Goal: Task Accomplishment & Management: Manage account settings

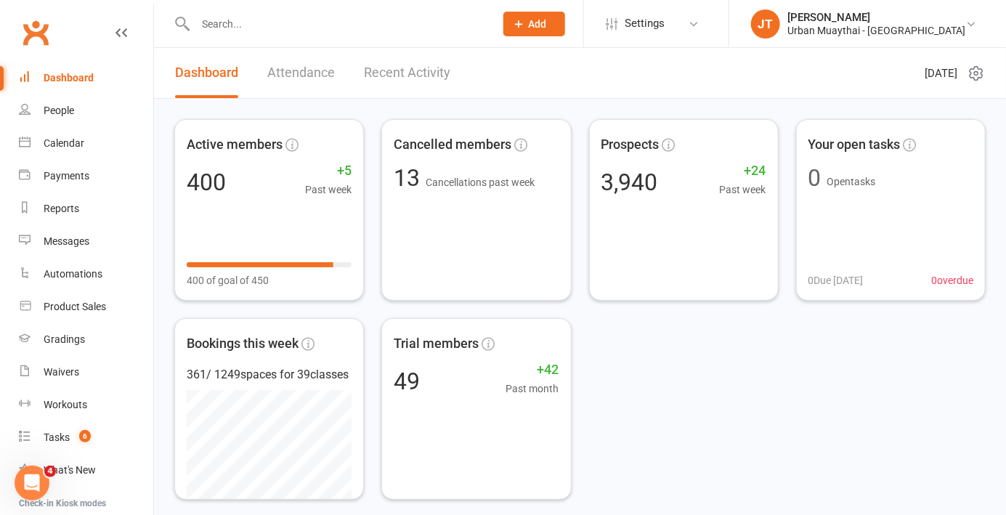
scroll to position [150, 0]
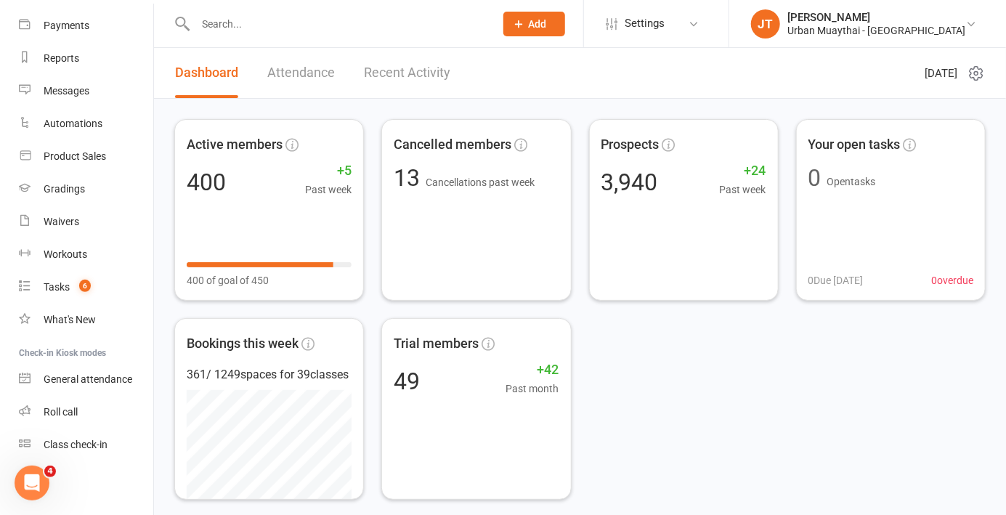
click at [94, 406] on link "Roll call" at bounding box center [86, 412] width 134 height 33
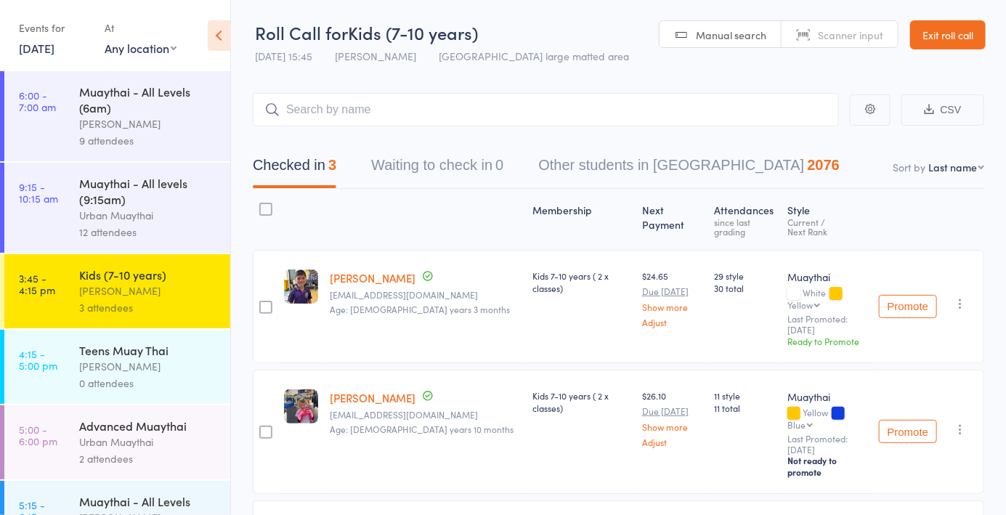
click at [106, 366] on div "[PERSON_NAME]" at bounding box center [148, 366] width 139 height 17
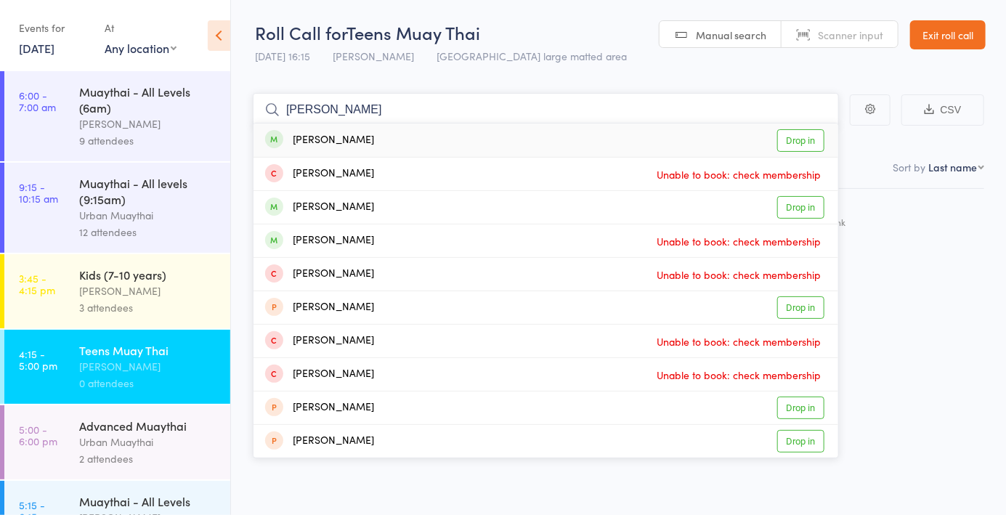
type input "[PERSON_NAME]"
click at [806, 150] on link "Drop in" at bounding box center [800, 140] width 47 height 23
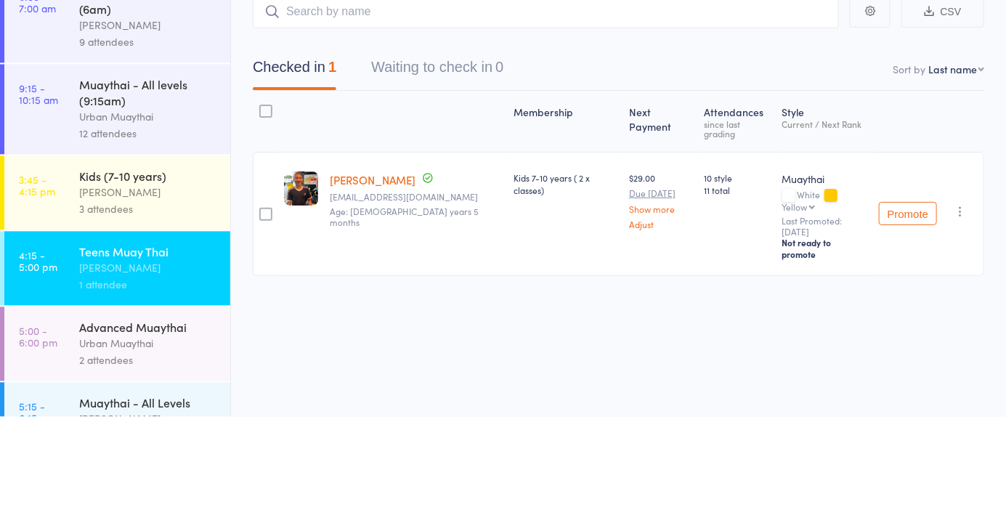
click at [959, 302] on icon "button" at bounding box center [960, 309] width 15 height 15
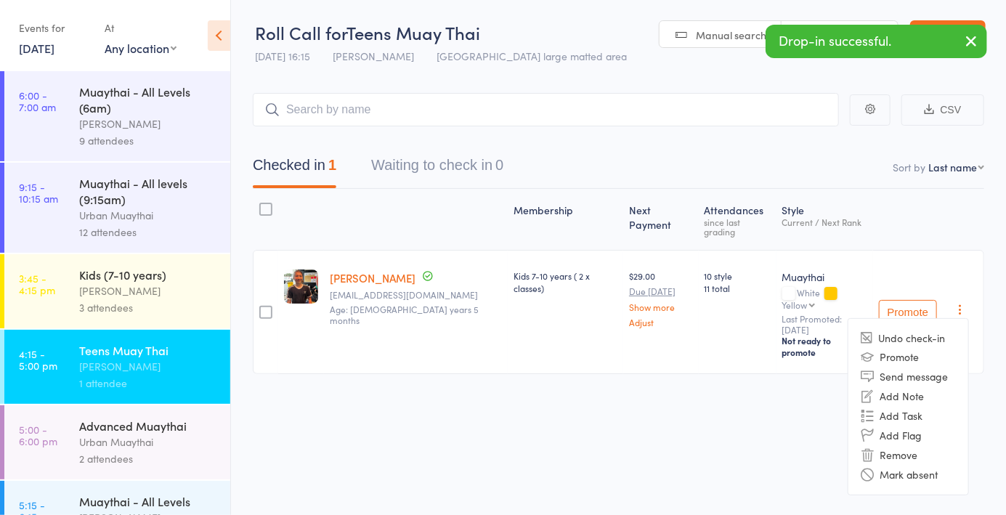
click at [920, 445] on li "Remove" at bounding box center [909, 455] width 120 height 20
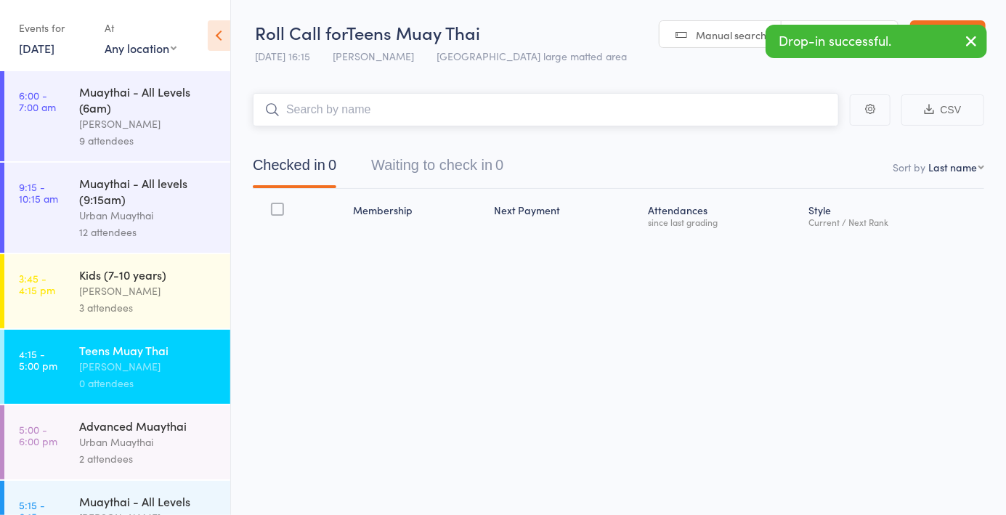
click at [571, 126] on input "search" at bounding box center [546, 109] width 586 height 33
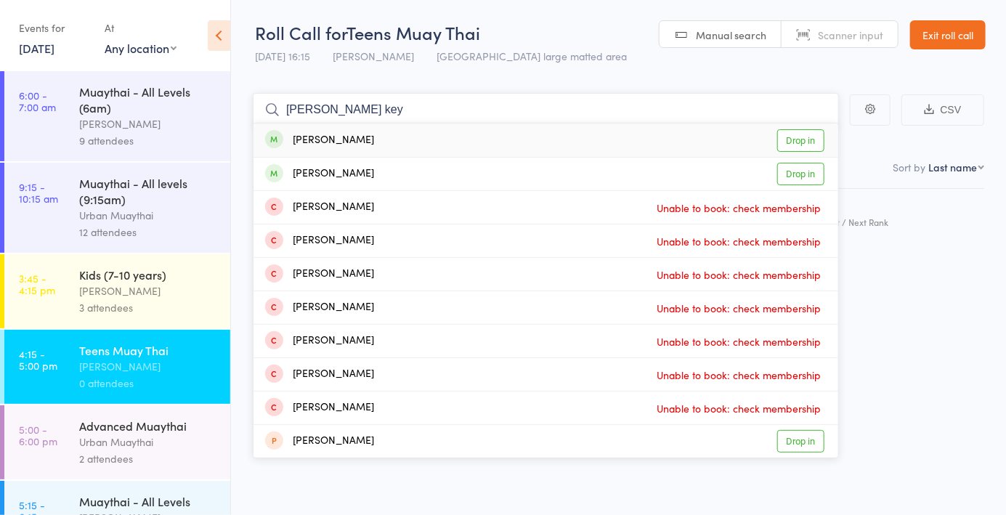
type input "[PERSON_NAME] key"
click at [801, 142] on link "Drop in" at bounding box center [800, 140] width 47 height 23
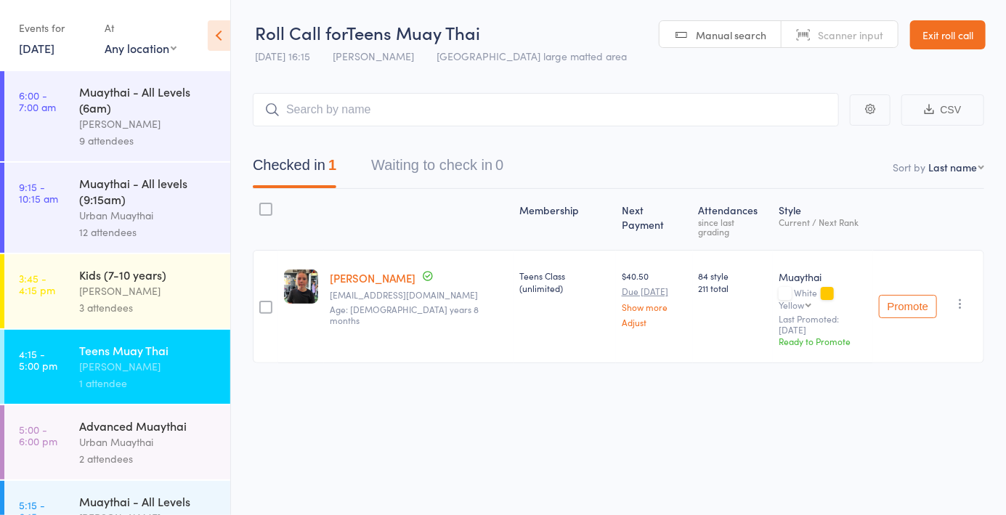
click at [738, 39] on span "Manual search" at bounding box center [731, 35] width 70 height 15
type input "5438"
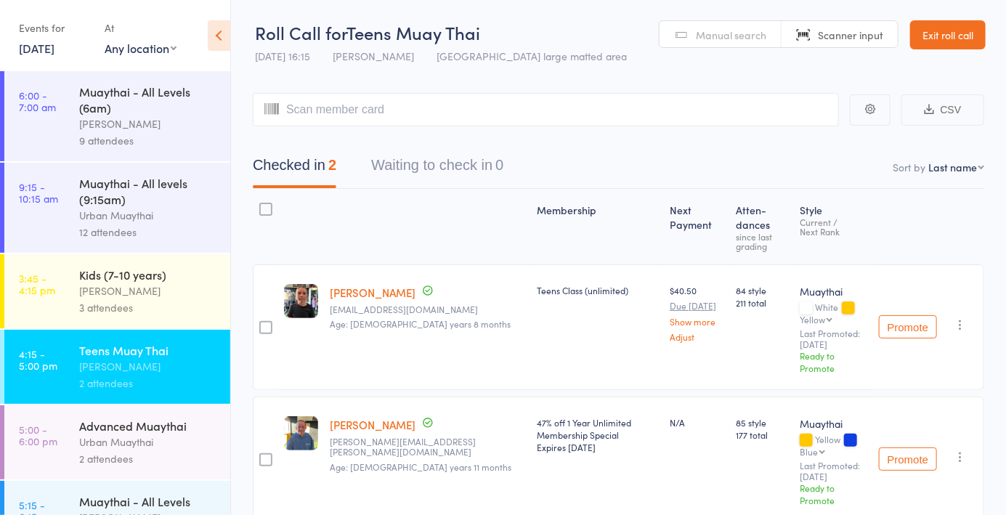
click at [729, 46] on link "Manual search" at bounding box center [721, 35] width 122 height 28
click at [731, 39] on span "Manual search" at bounding box center [731, 35] width 70 height 15
type input "6173"
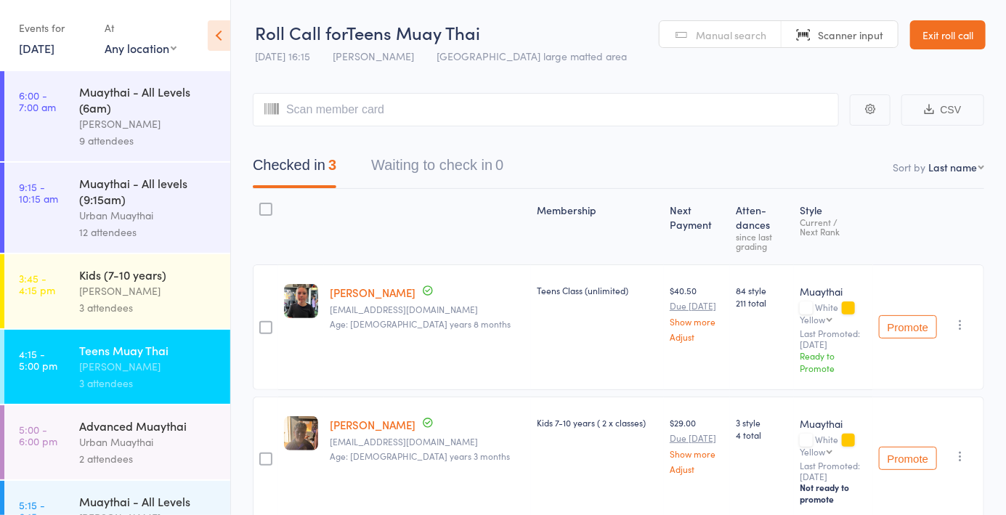
click at [727, 33] on span "Manual search" at bounding box center [731, 35] width 70 height 15
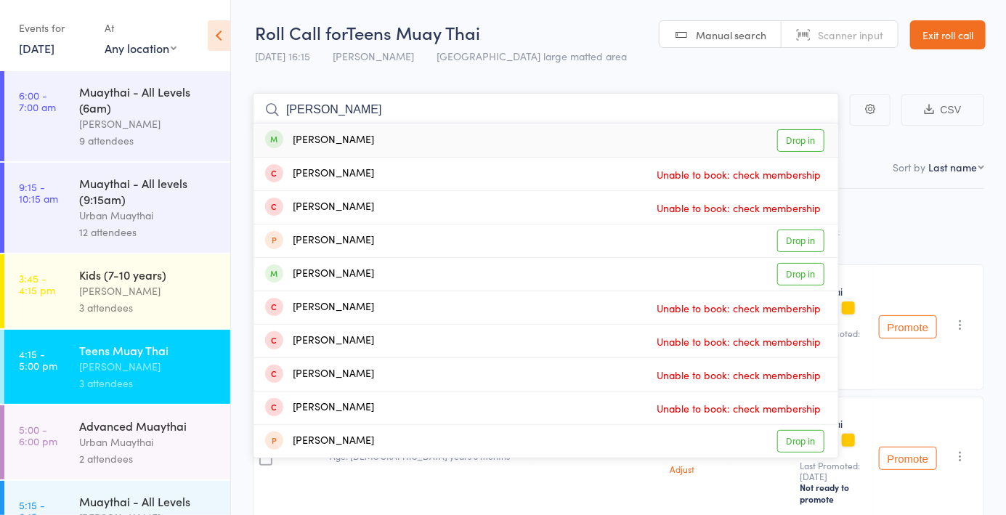
type input "[PERSON_NAME]"
click at [808, 148] on link "Drop in" at bounding box center [800, 140] width 47 height 23
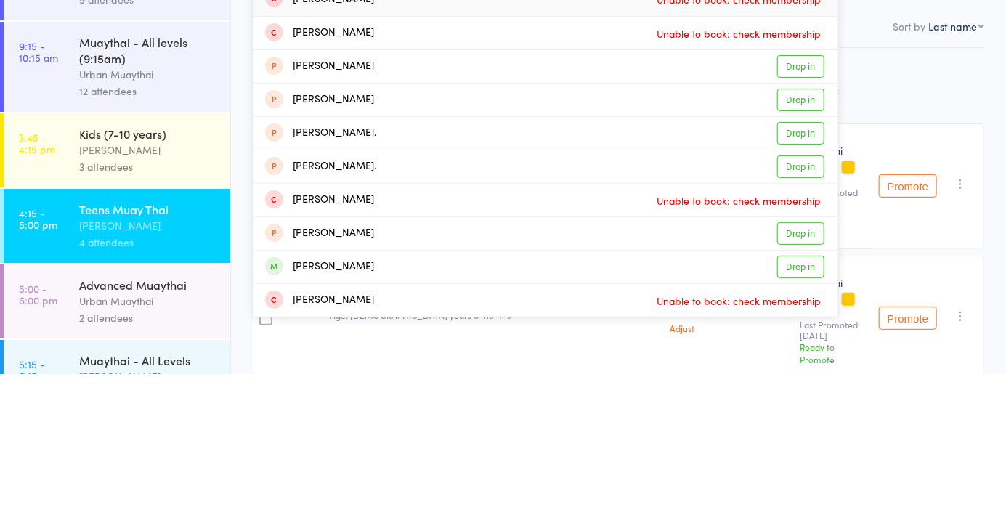
type input "[PERSON_NAME]"
click at [801, 410] on link "Drop in" at bounding box center [800, 408] width 47 height 23
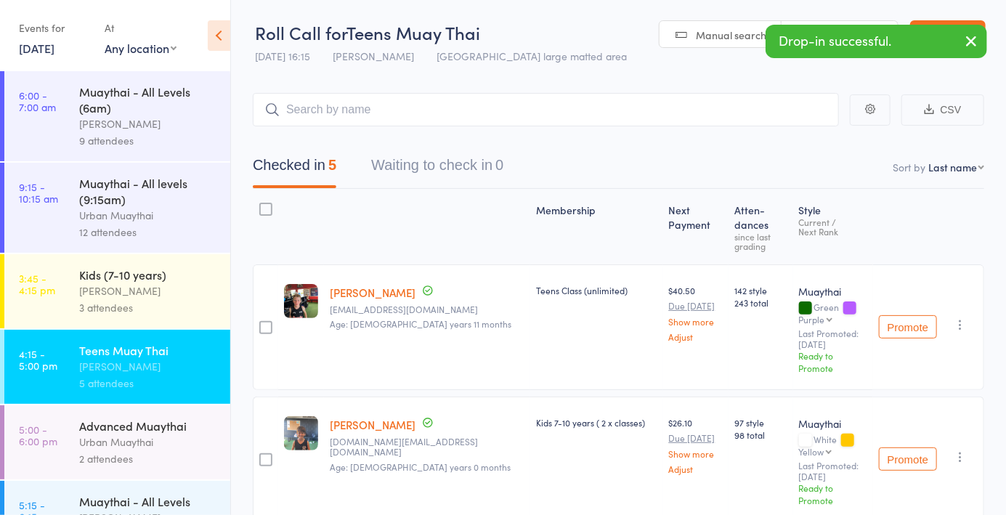
click at [953, 450] on icon "button" at bounding box center [960, 457] width 15 height 15
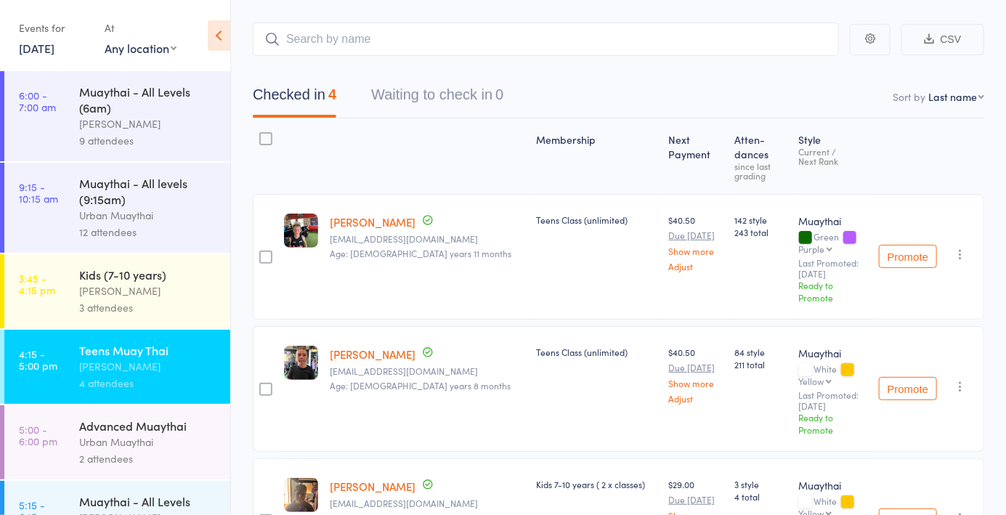
scroll to position [0, 0]
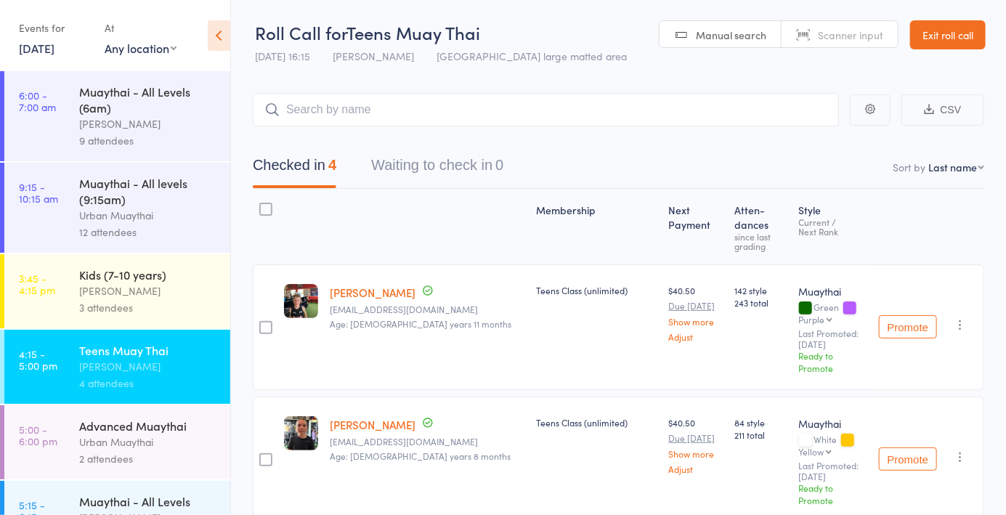
click at [741, 32] on span "Manual search" at bounding box center [731, 35] width 70 height 15
click at [740, 28] on span "Manual search" at bounding box center [731, 35] width 70 height 15
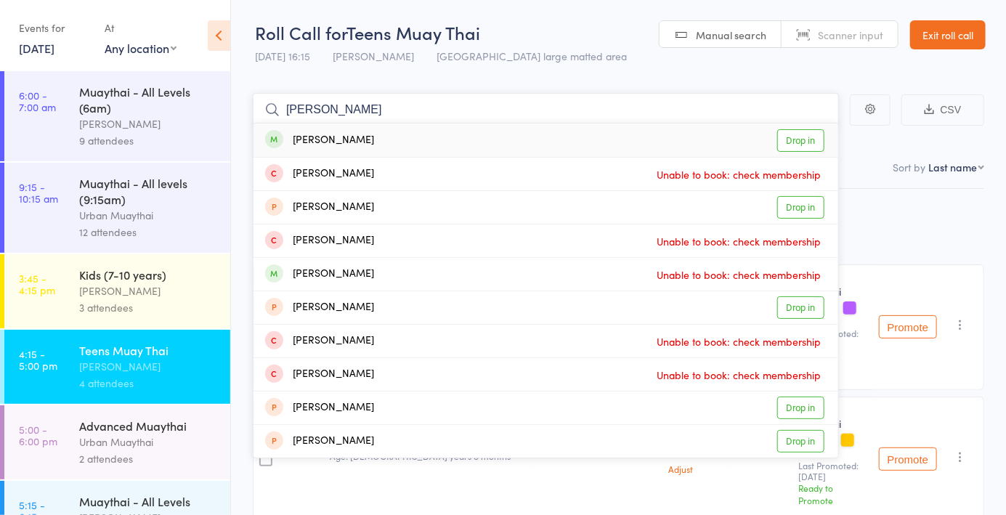
type input "[PERSON_NAME]"
click at [790, 142] on link "Drop in" at bounding box center [800, 140] width 47 height 23
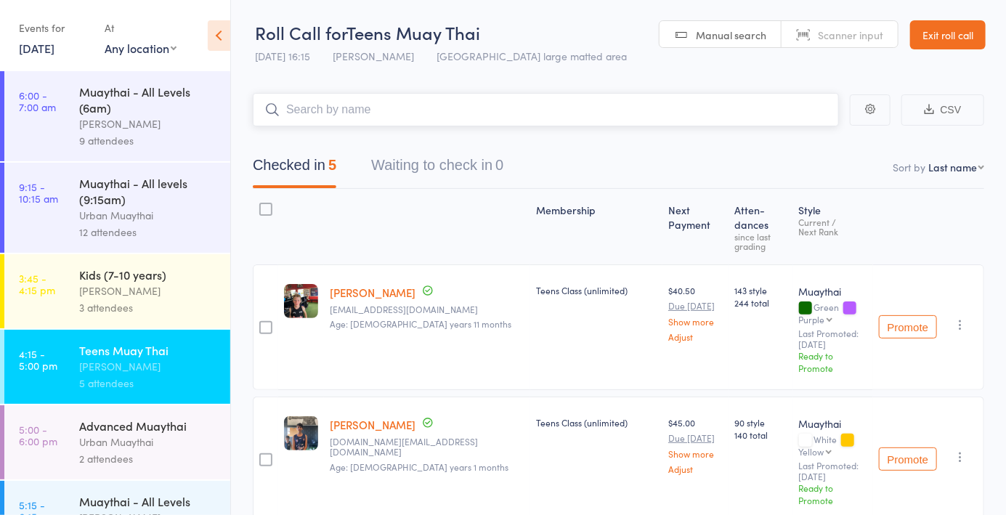
click at [381, 126] on input "search" at bounding box center [546, 109] width 586 height 33
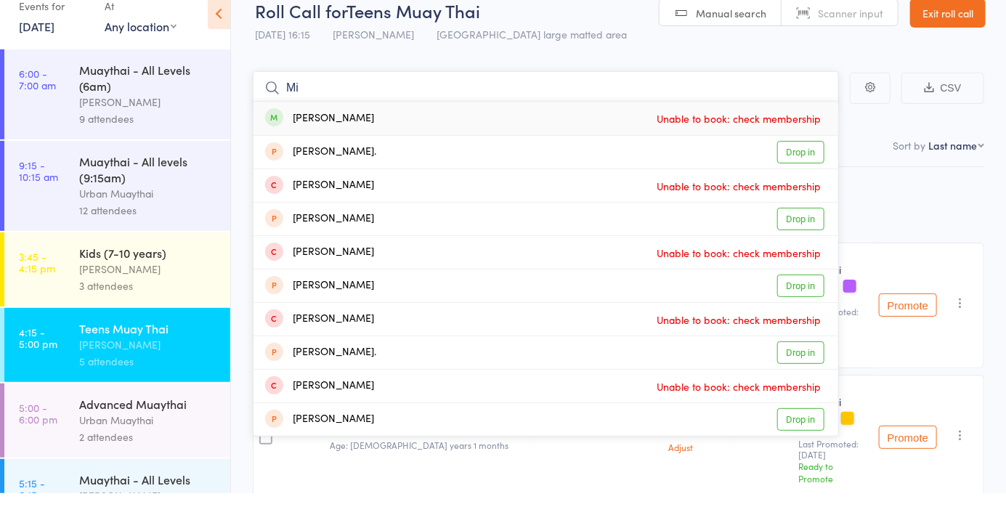
type input "M"
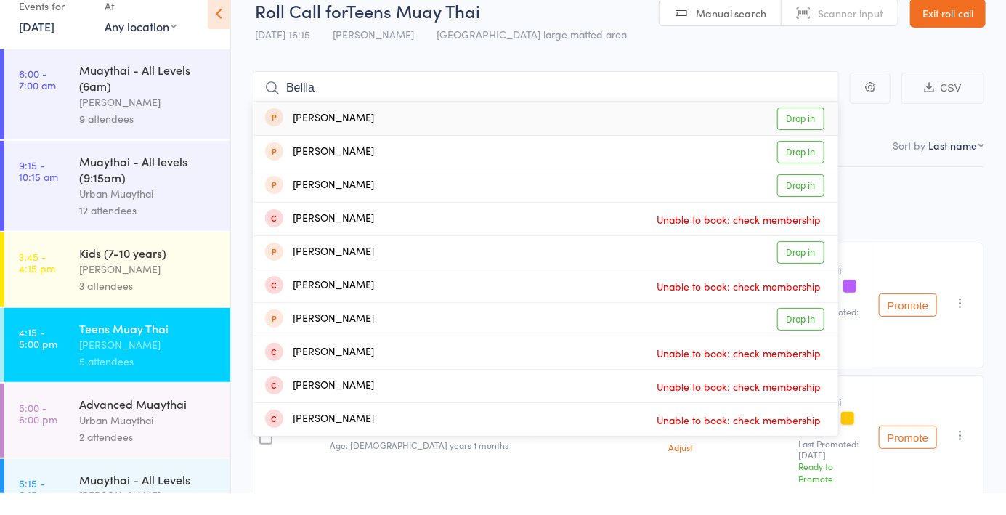
click at [727, 37] on span "Manual search" at bounding box center [731, 35] width 70 height 15
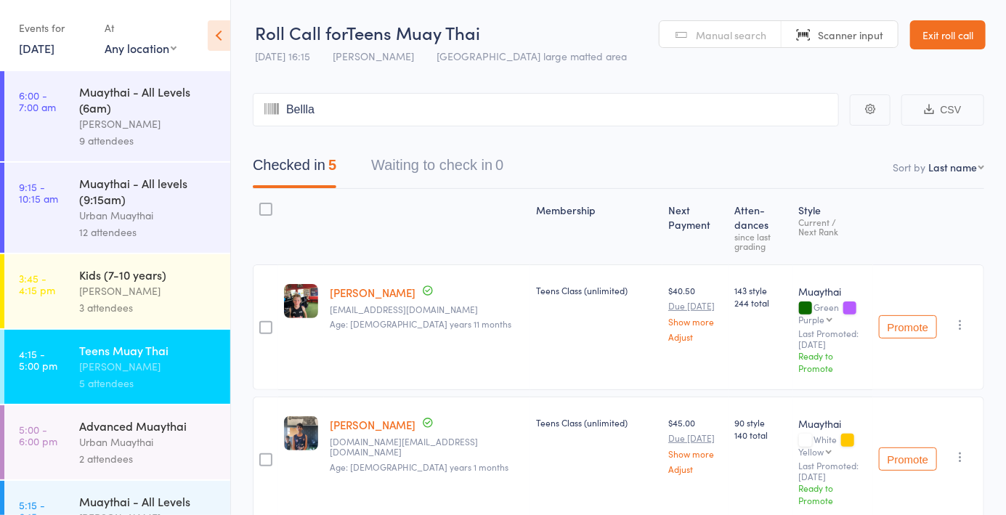
click at [750, 29] on span "Manual search" at bounding box center [731, 35] width 70 height 15
type input "B"
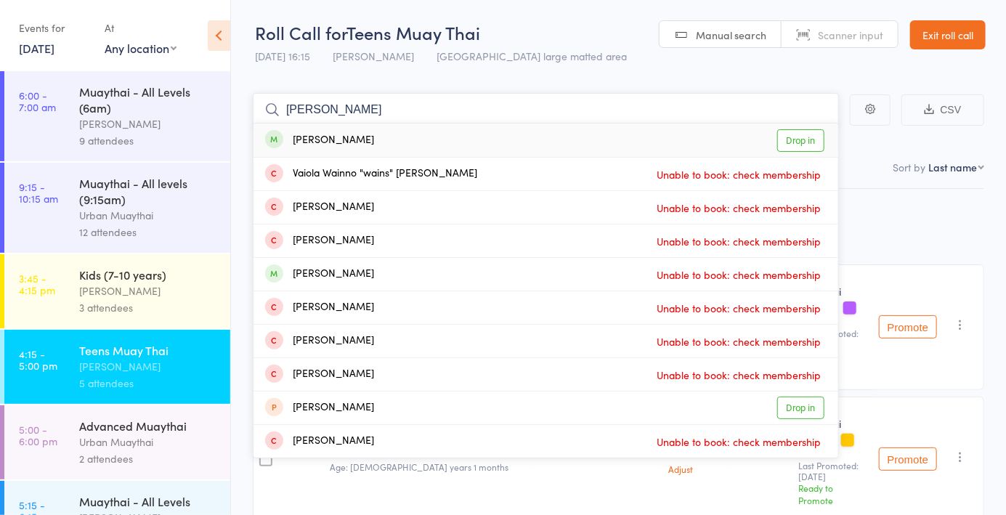
type input "[PERSON_NAME]"
click at [806, 137] on link "Drop in" at bounding box center [800, 140] width 47 height 23
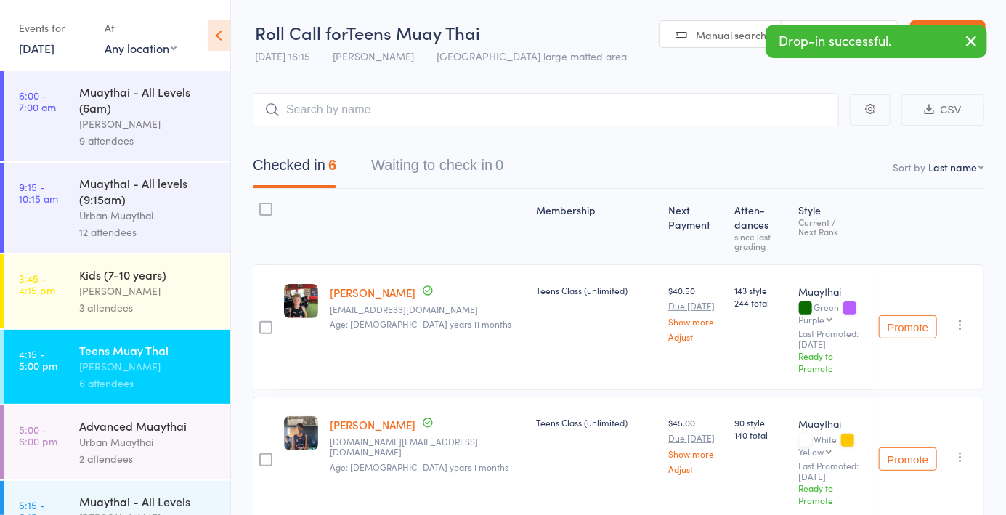
click at [706, 41] on span "Manual search" at bounding box center [731, 35] width 70 height 15
click at [952, 176] on nav "Checked in 6 Waiting to check in 0" at bounding box center [618, 169] width 766 height 39
click at [971, 185] on nav "Checked in 6 Waiting to check in 0" at bounding box center [618, 169] width 766 height 39
click at [973, 174] on select "First name Last name Birthday [DATE]? Behind on payments? Check in time Next pa…" at bounding box center [956, 167] width 56 height 15
select select "4"
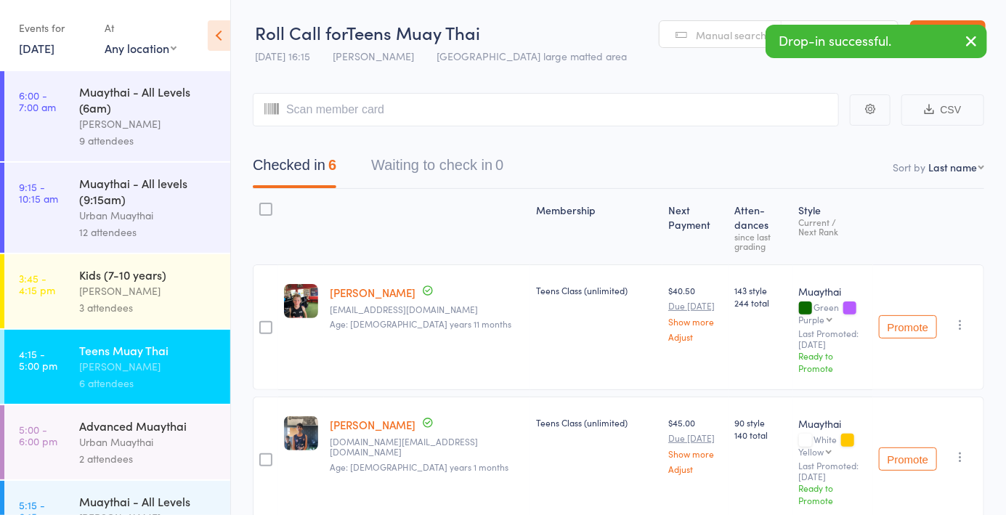
click at [928, 160] on select "First name Last name Birthday [DATE]? Behind on payments? Check in time Next pa…" at bounding box center [956, 167] width 56 height 15
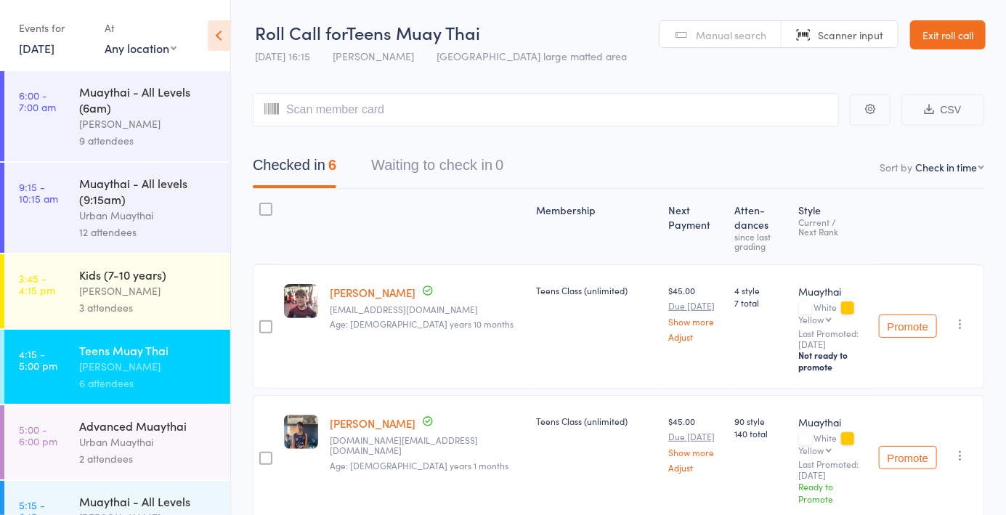
click at [371, 124] on input "search" at bounding box center [546, 109] width 586 height 33
type input "5542"
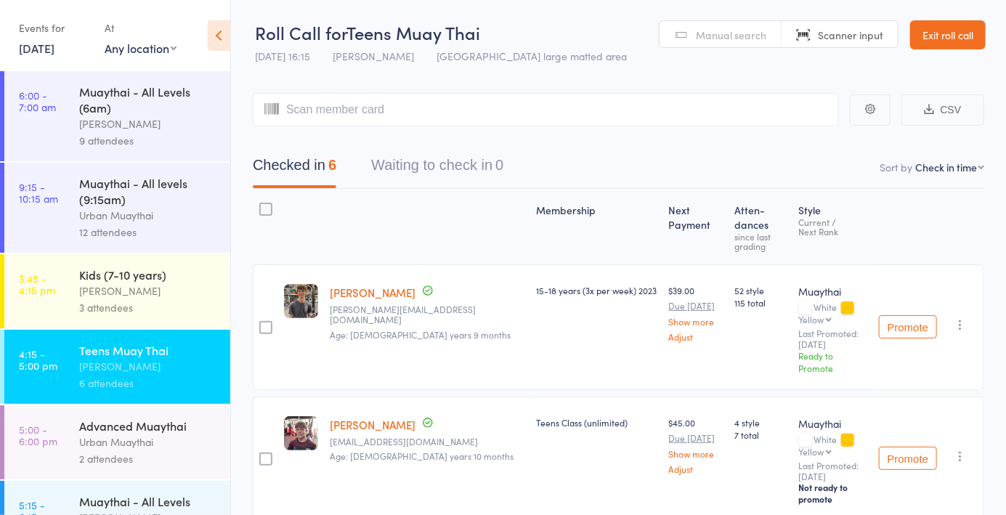
click at [755, 28] on span "Manual search" at bounding box center [731, 35] width 70 height 15
click at [529, 110] on input "search" at bounding box center [546, 109] width 586 height 33
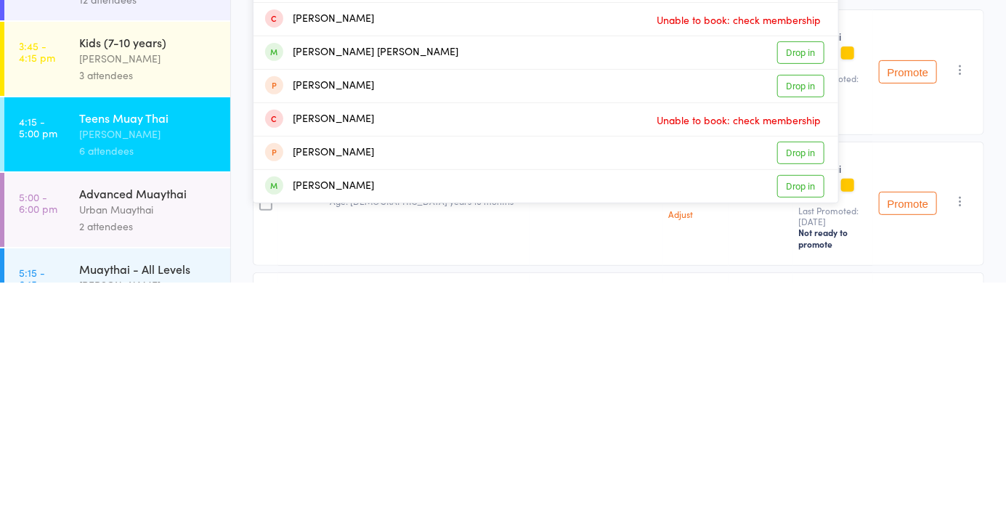
scroll to position [27, 0]
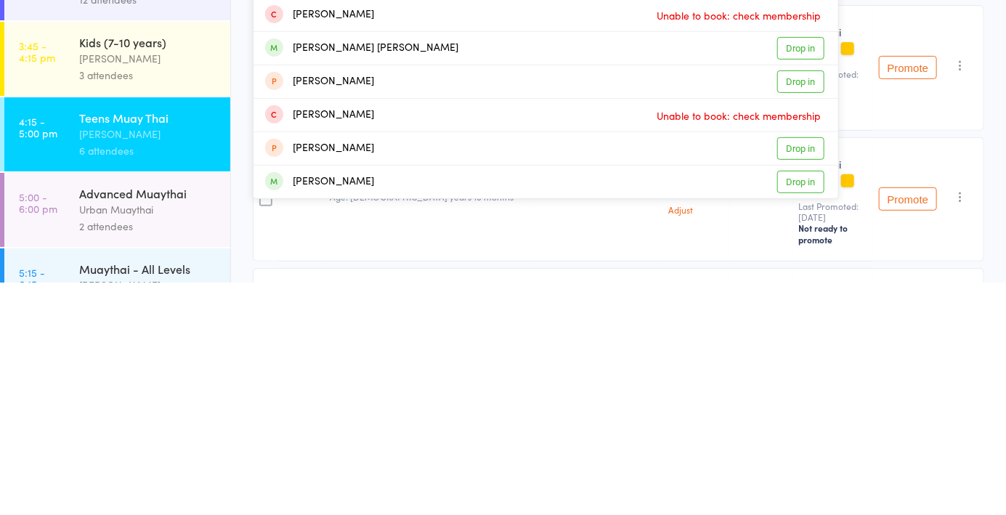
type input "[PERSON_NAME]"
click at [809, 415] on link "Drop in" at bounding box center [800, 414] width 47 height 23
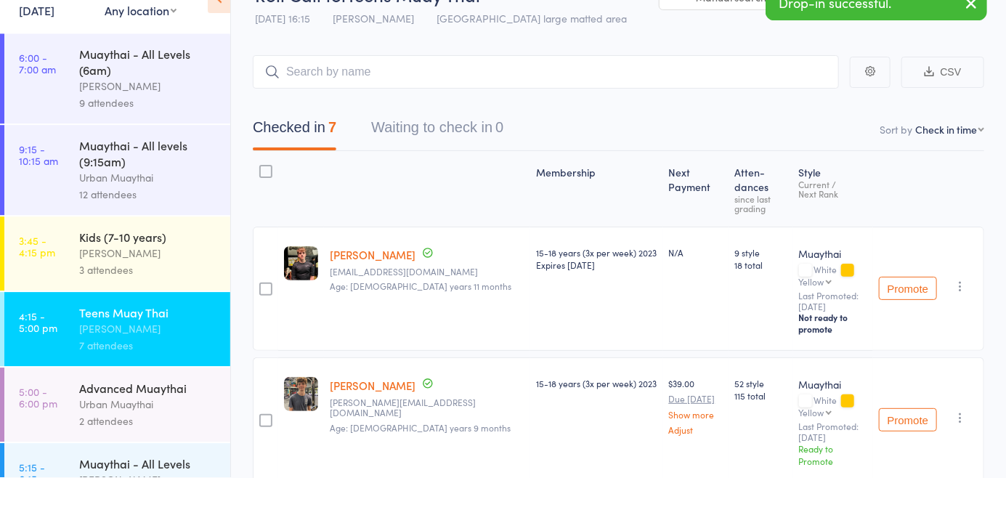
click at [956, 317] on icon "button" at bounding box center [960, 324] width 15 height 15
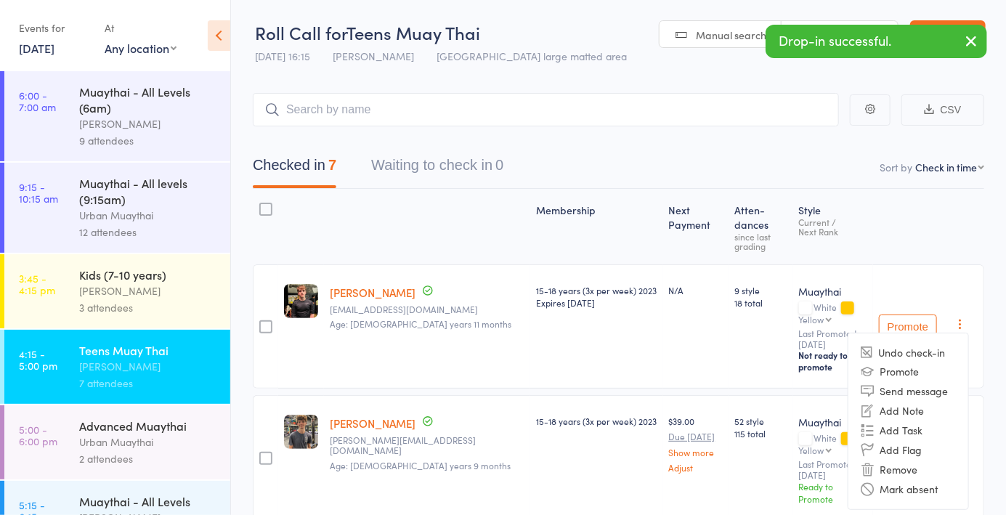
click at [910, 460] on li "Remove" at bounding box center [909, 470] width 120 height 20
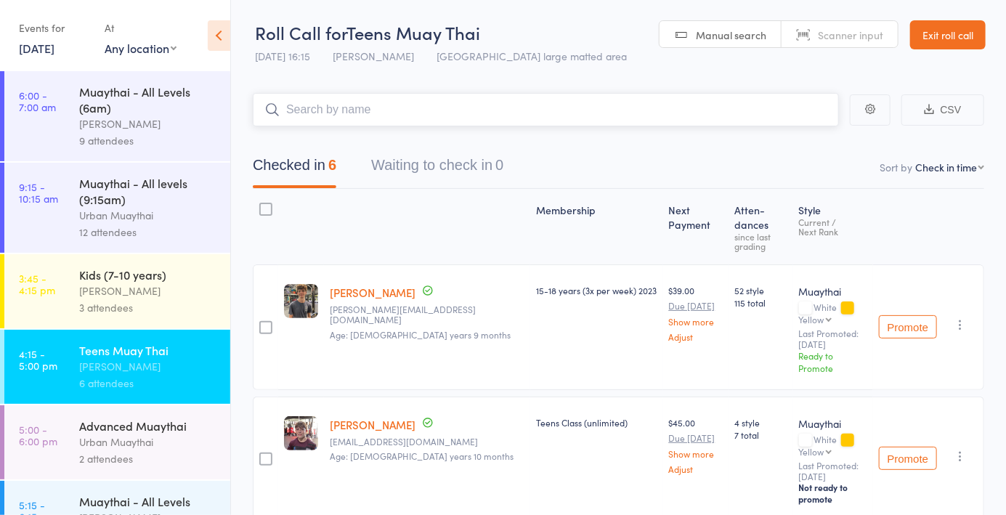
click at [418, 113] on input "search" at bounding box center [546, 109] width 586 height 33
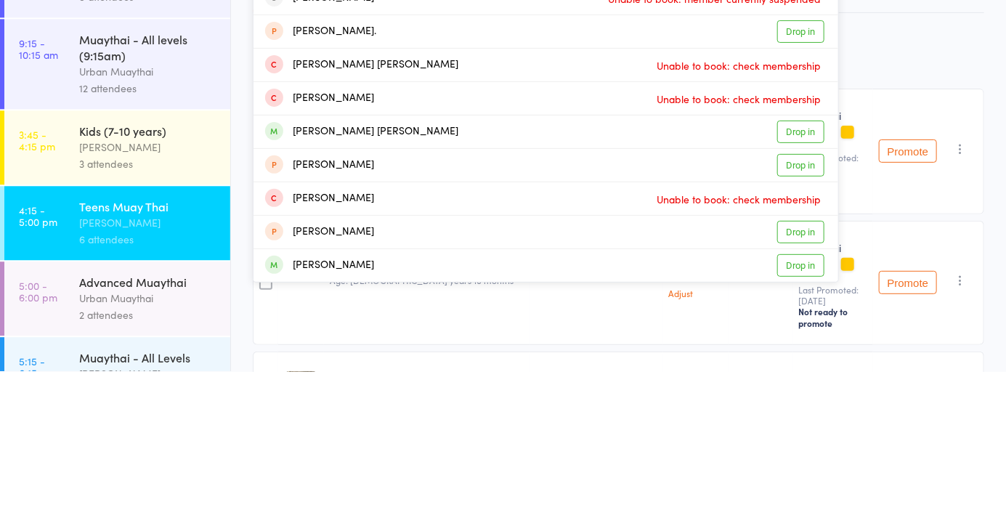
scroll to position [32, 0]
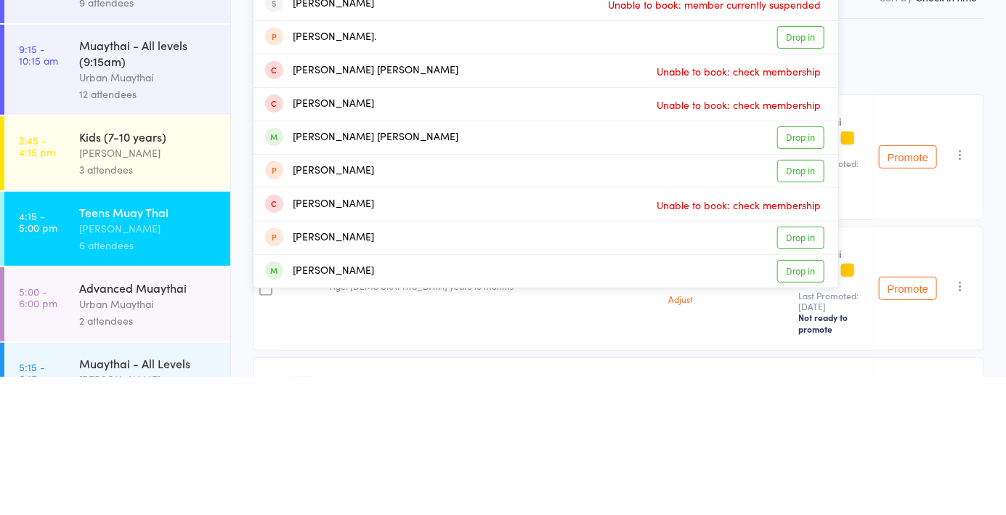
type input "[PERSON_NAME]"
click at [803, 286] on link "Drop in" at bounding box center [800, 275] width 47 height 23
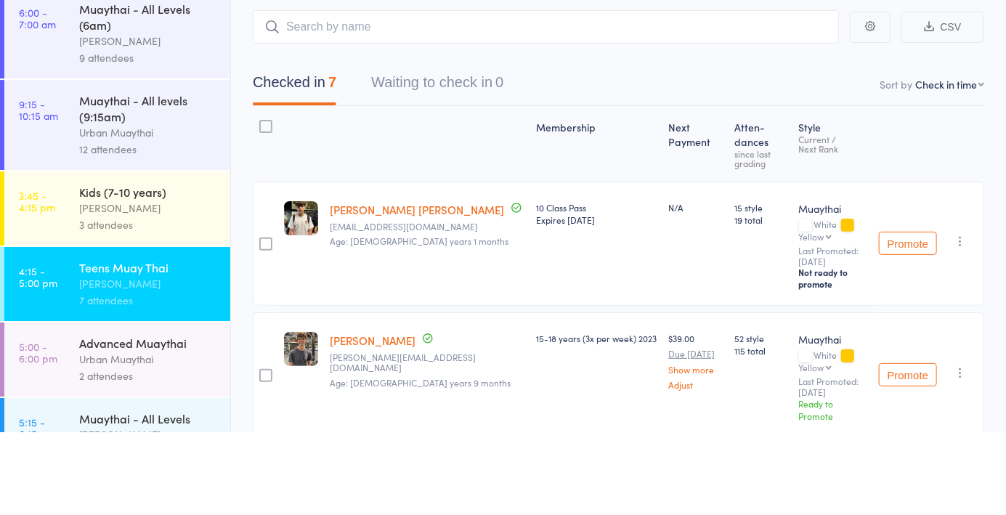
click at [959, 317] on icon "button" at bounding box center [960, 324] width 15 height 15
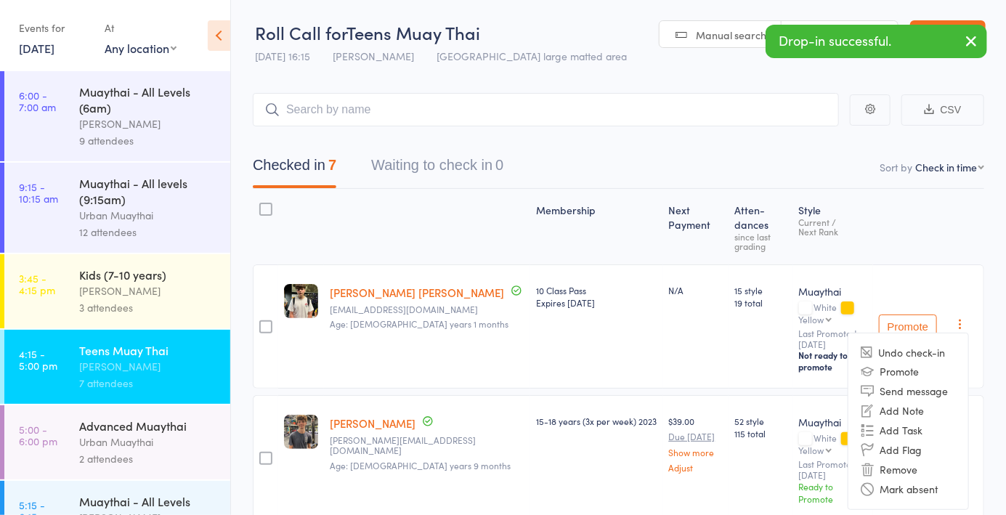
click at [907, 460] on li "Remove" at bounding box center [909, 470] width 120 height 20
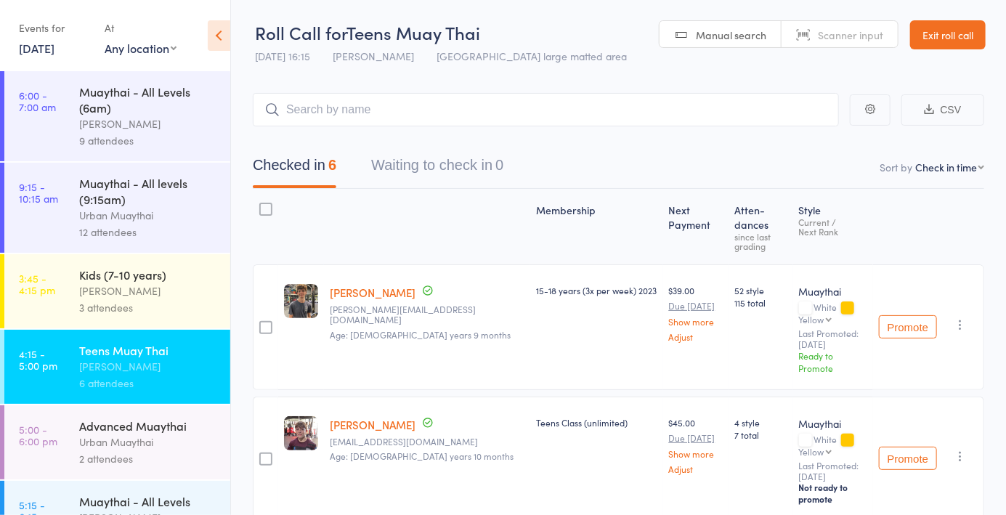
click at [745, 31] on span "Manual search" at bounding box center [731, 35] width 70 height 15
type input "1172"
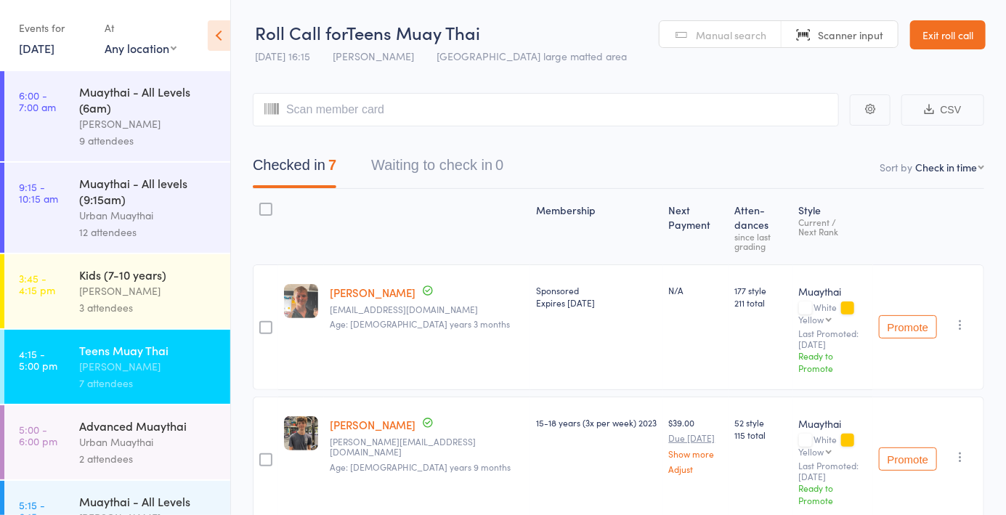
click at [724, 47] on div "Manual search Scanner input" at bounding box center [779, 34] width 240 height 28
click at [743, 44] on link "Manual search" at bounding box center [721, 35] width 122 height 28
type input "M"
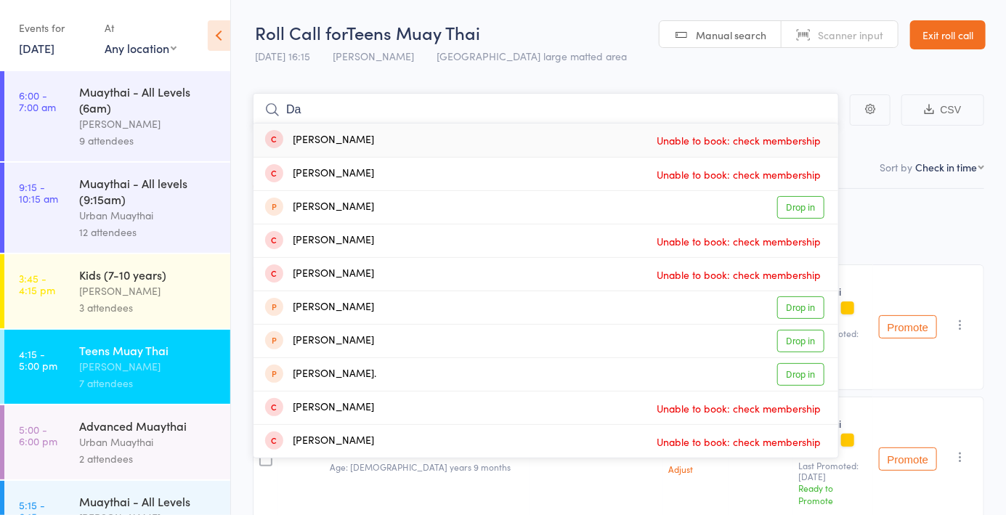
type input "D"
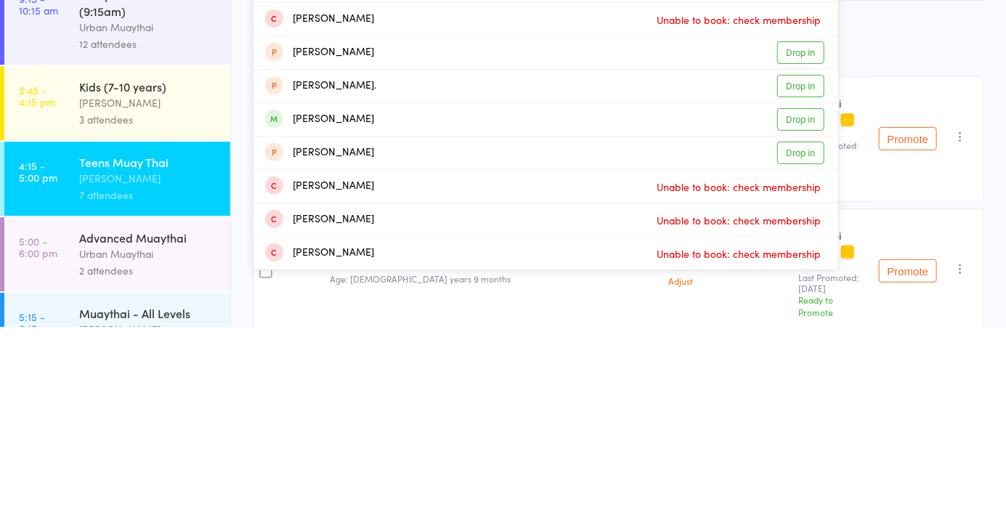
type input "[PERSON_NAME]"
click at [808, 314] on link "Drop in" at bounding box center [800, 307] width 47 height 23
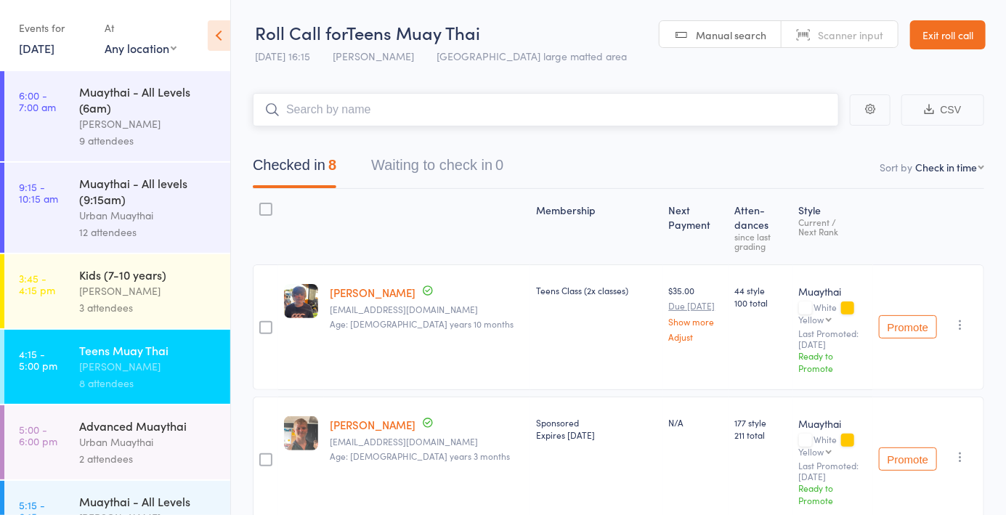
click at [313, 116] on input "search" at bounding box center [546, 109] width 586 height 33
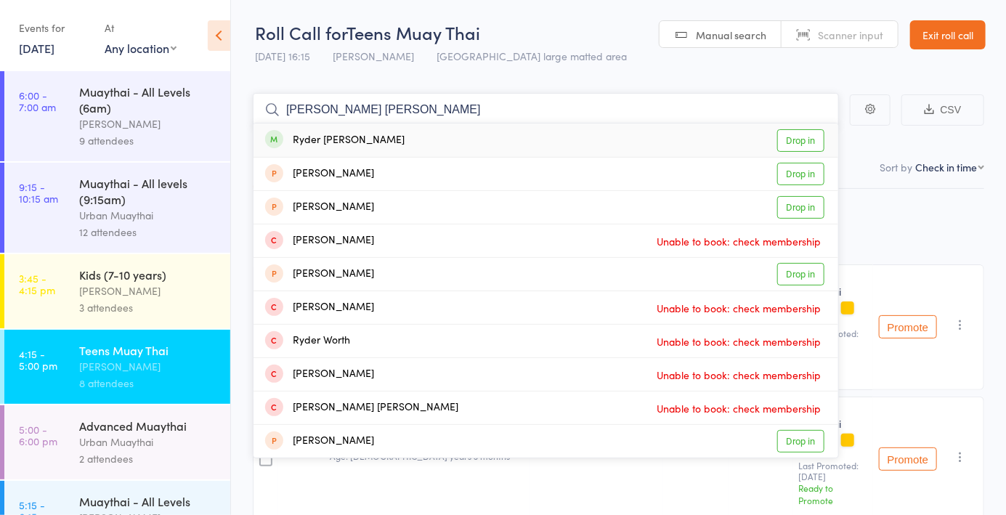
type input "[PERSON_NAME] [PERSON_NAME]"
click at [801, 145] on link "Drop in" at bounding box center [800, 140] width 47 height 23
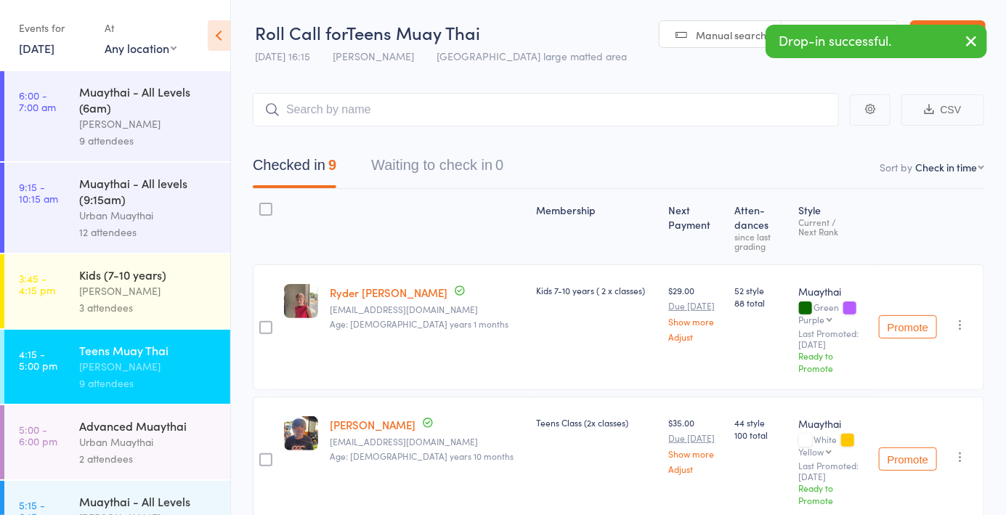
click at [730, 41] on span "Manual search" at bounding box center [731, 35] width 70 height 15
type input "6086"
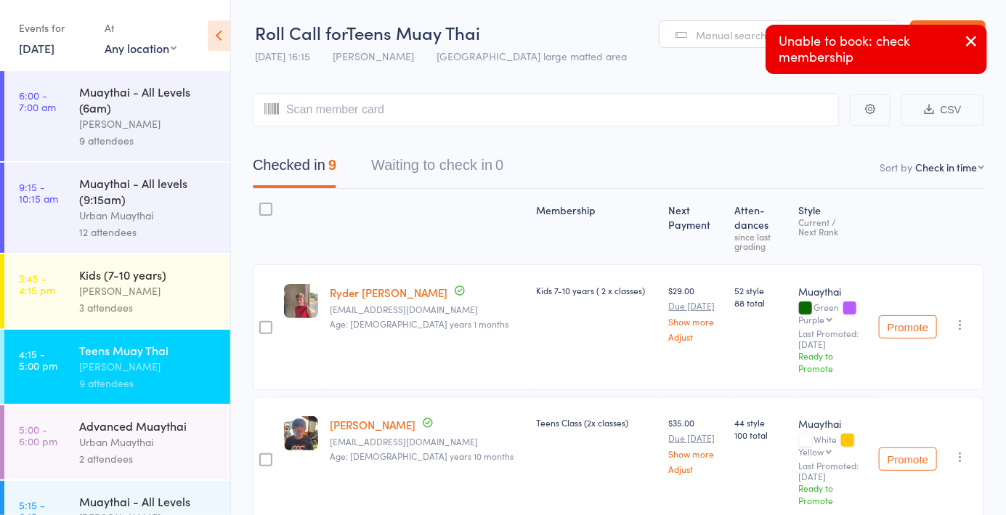
click at [715, 64] on header "Roll Call for Teens Muay Thai [DATE] 16:15 [PERSON_NAME] [GEOGRAPHIC_DATA] larg…" at bounding box center [618, 35] width 775 height 71
click at [712, 42] on link "Manual search" at bounding box center [721, 35] width 122 height 28
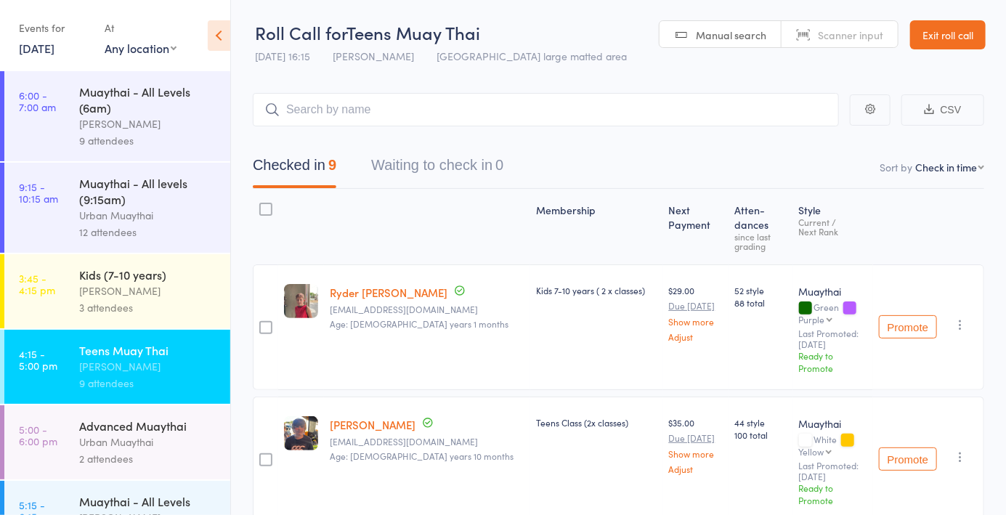
click at [724, 38] on span "Manual search" at bounding box center [731, 35] width 70 height 15
type input "5908"
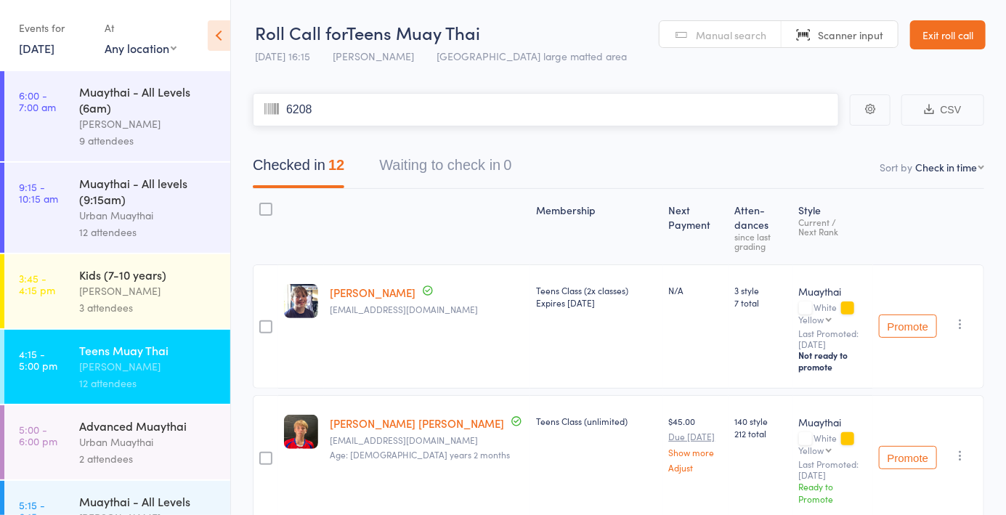
type input "6208"
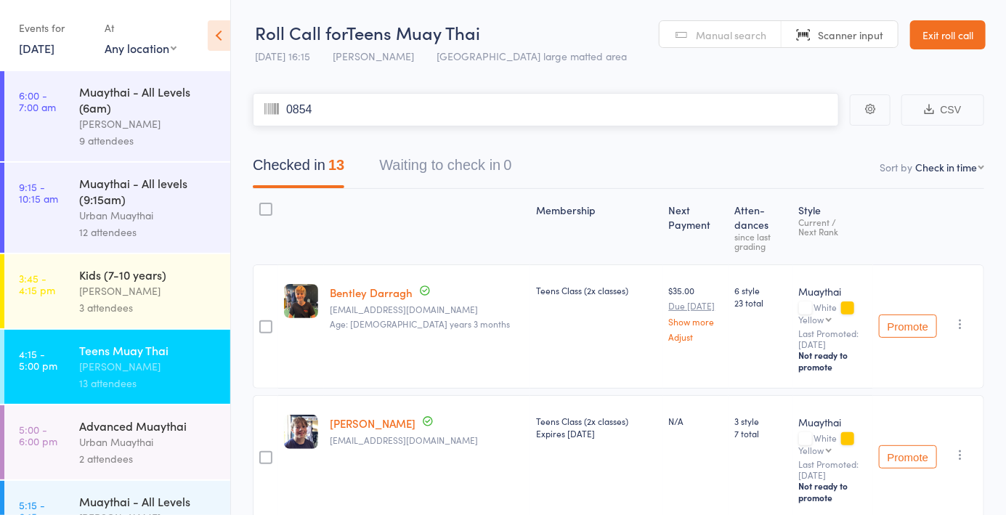
type input "0854"
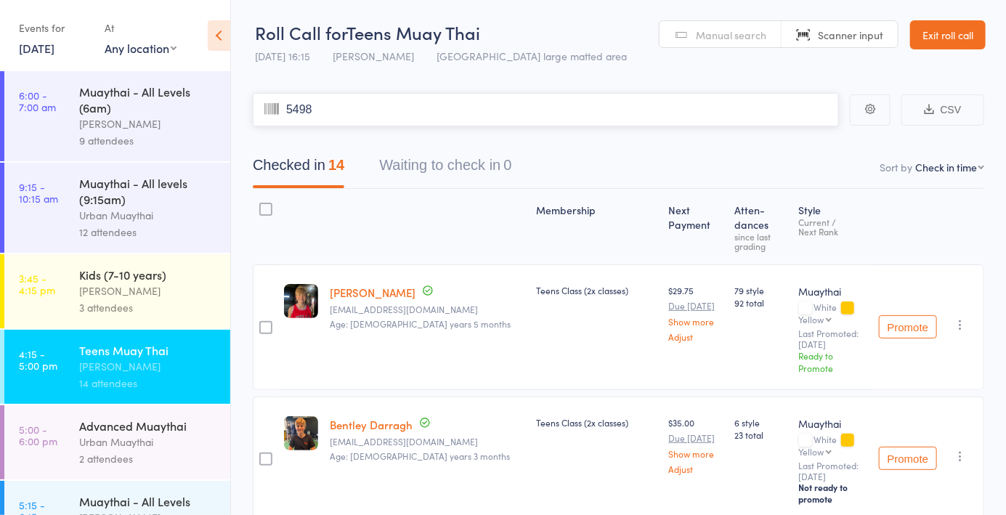
type input "5498"
type input "5708"
type input "6025"
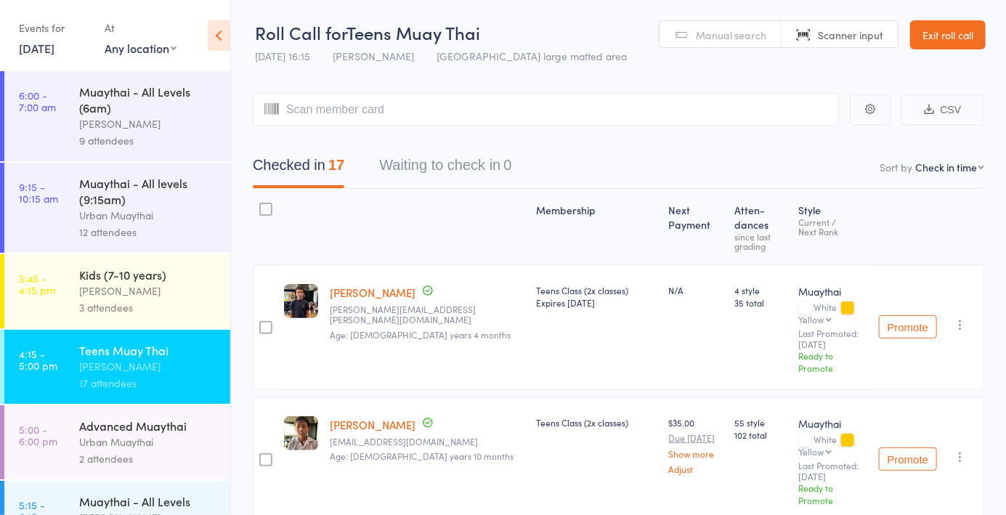
click at [730, 45] on link "Manual search" at bounding box center [721, 35] width 122 height 28
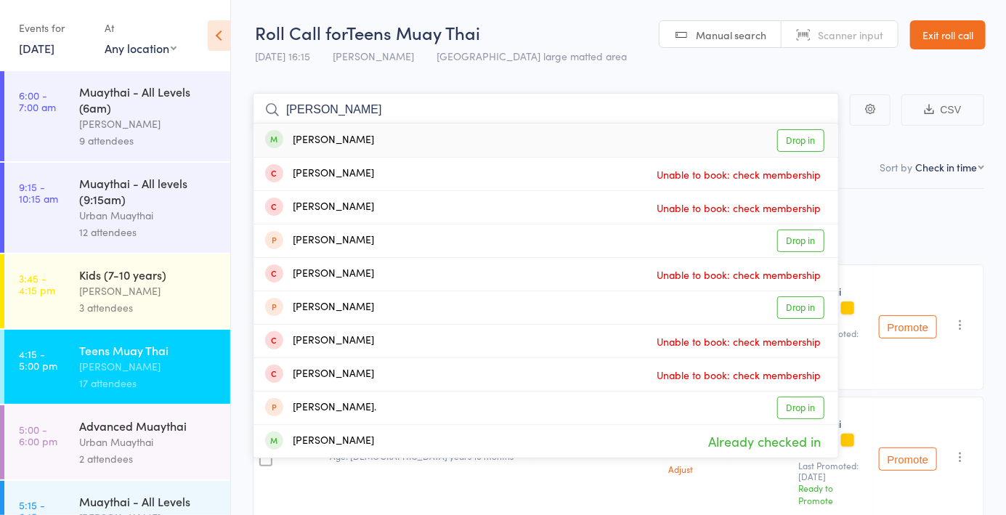
type input "[PERSON_NAME]"
click at [806, 143] on link "Drop in" at bounding box center [800, 140] width 47 height 23
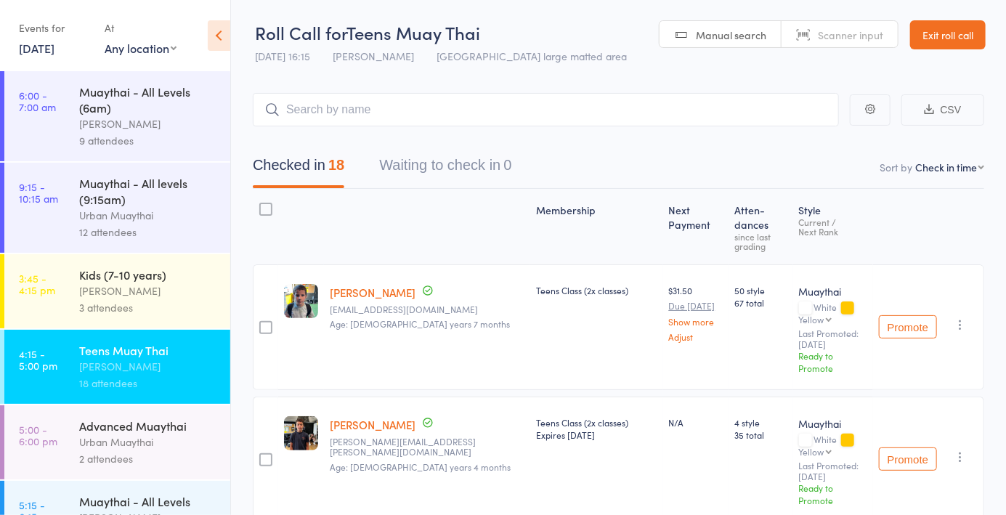
click at [731, 46] on link "Manual search" at bounding box center [721, 35] width 122 height 28
click at [105, 445] on div "Urban Muaythai" at bounding box center [148, 442] width 139 height 17
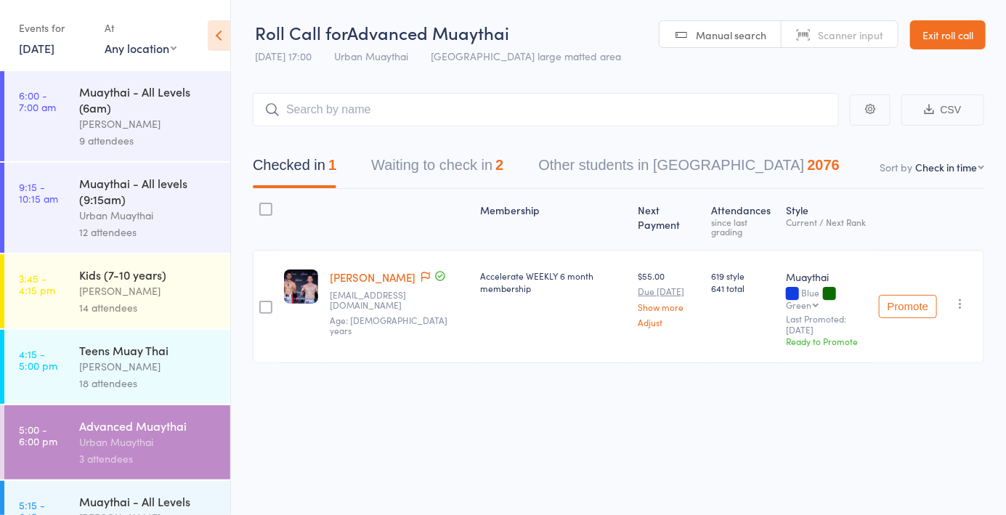
click at [744, 23] on link "Manual search" at bounding box center [721, 35] width 122 height 28
type input "5745"
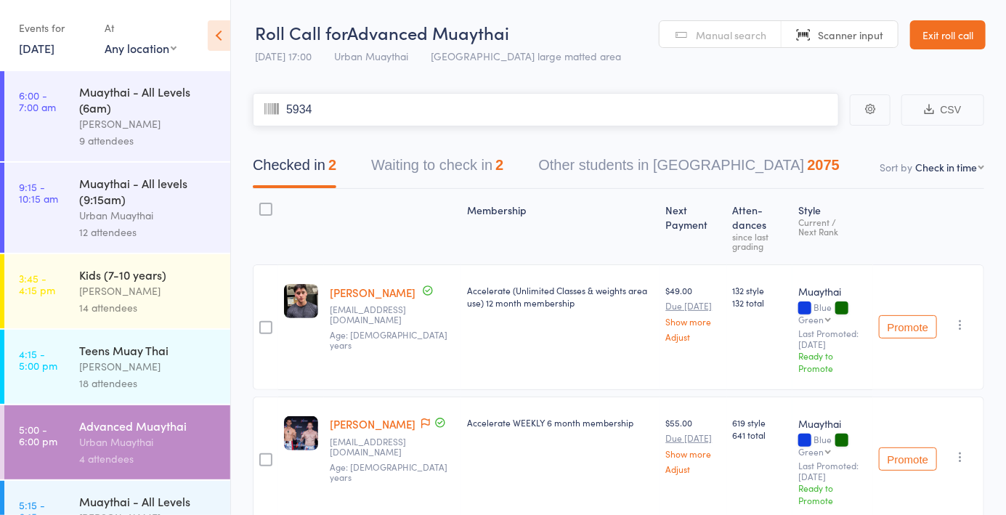
type input "5934"
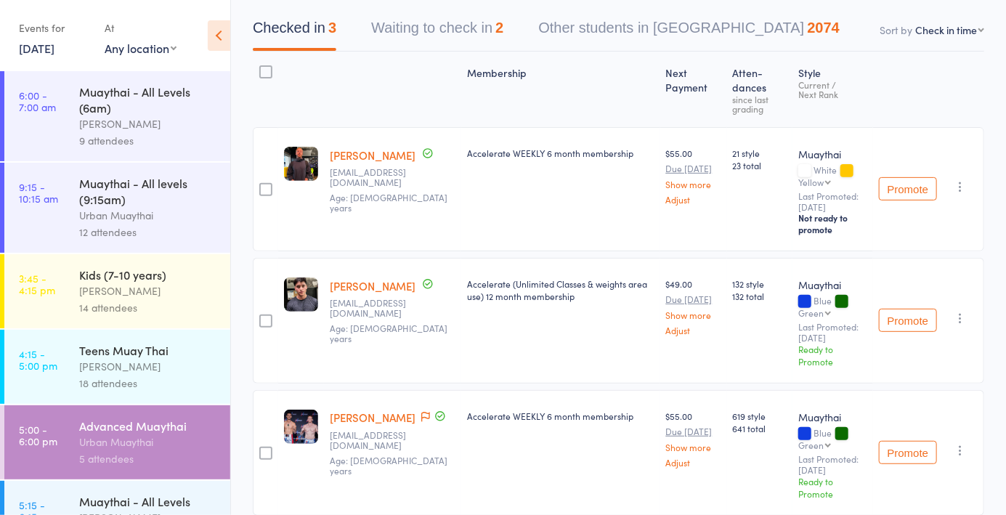
scroll to position [176, 0]
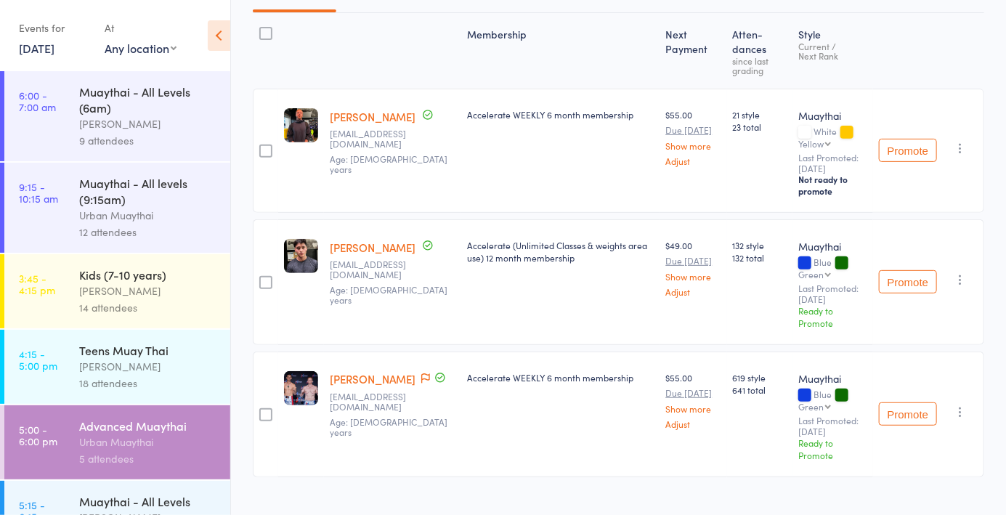
click at [421, 373] on icon at bounding box center [425, 378] width 9 height 10
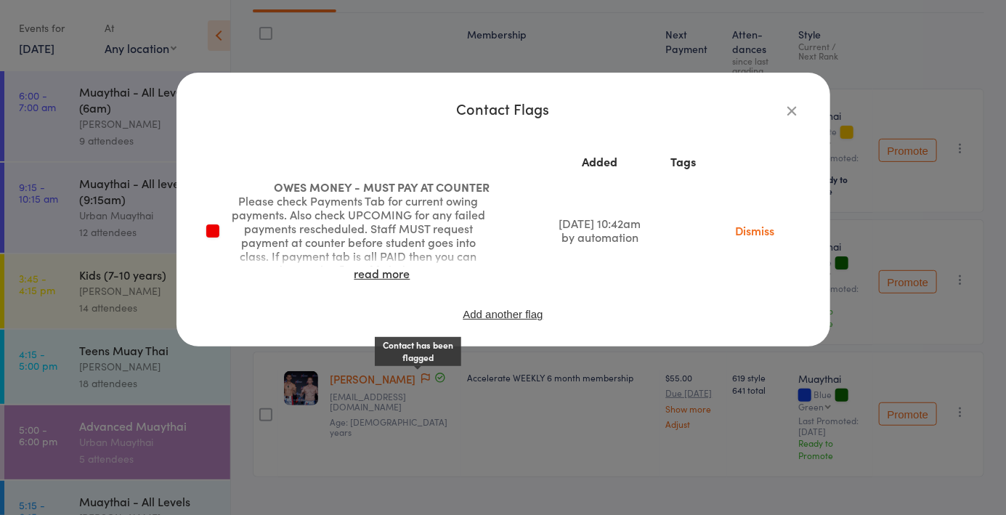
click at [790, 112] on icon "button" at bounding box center [793, 110] width 16 height 16
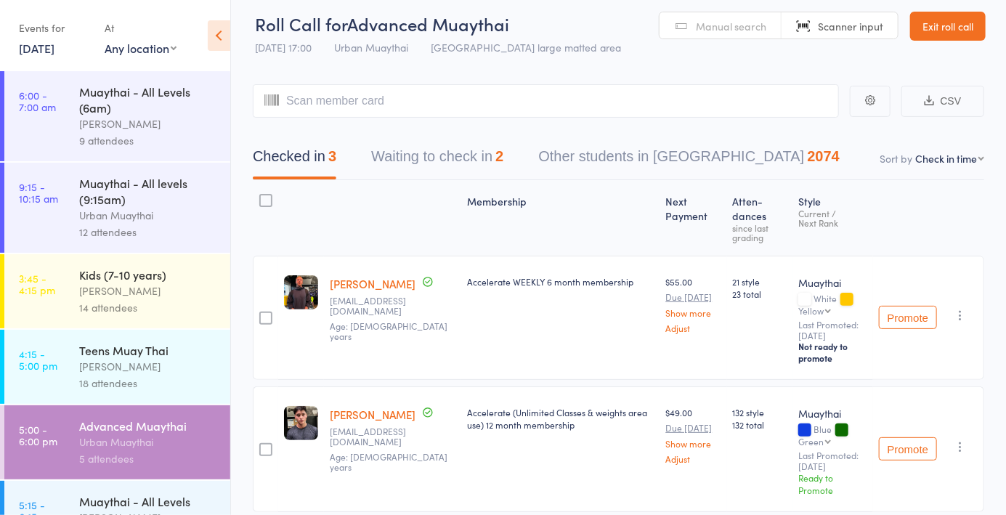
scroll to position [10, 0]
click at [416, 106] on input "search" at bounding box center [546, 99] width 586 height 33
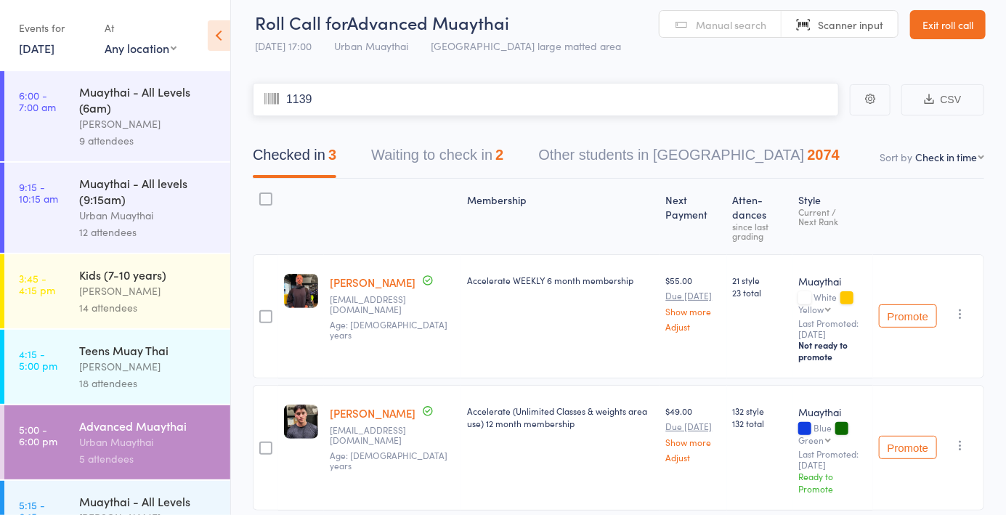
type input "1139"
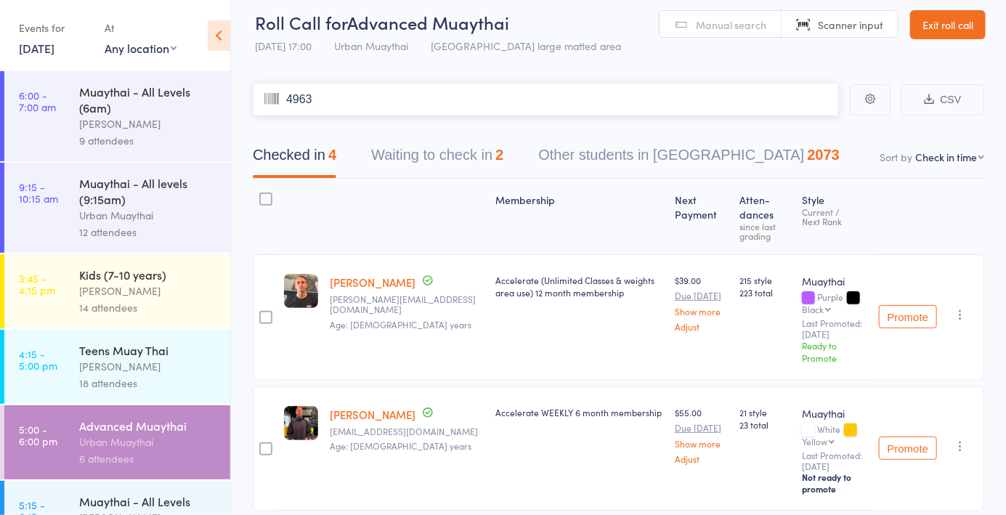
type input "4963"
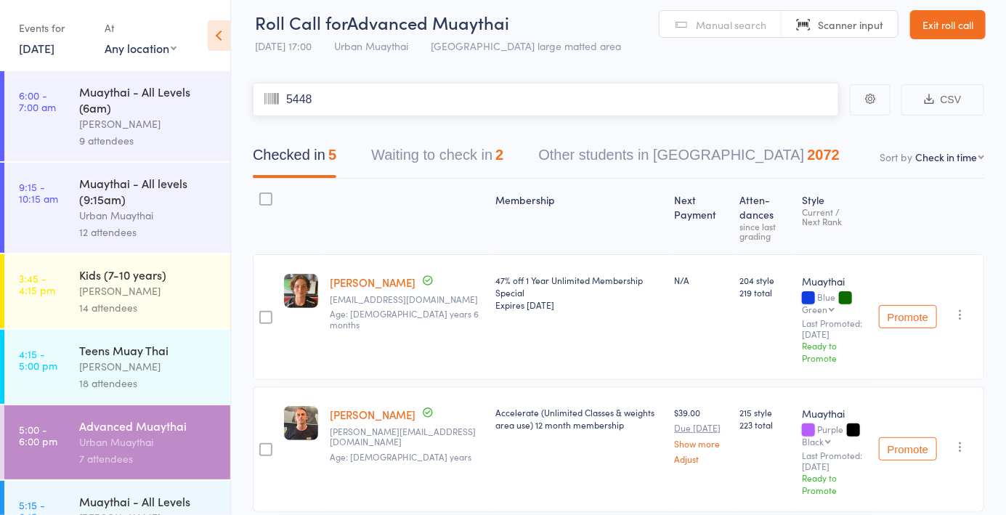
type input "5448"
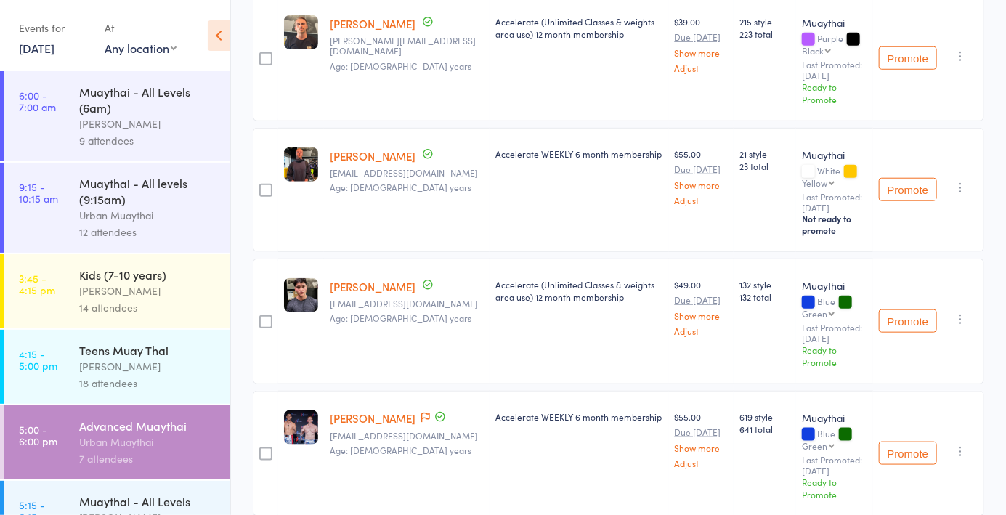
scroll to position [533, 0]
click at [421, 411] on span at bounding box center [425, 418] width 9 height 15
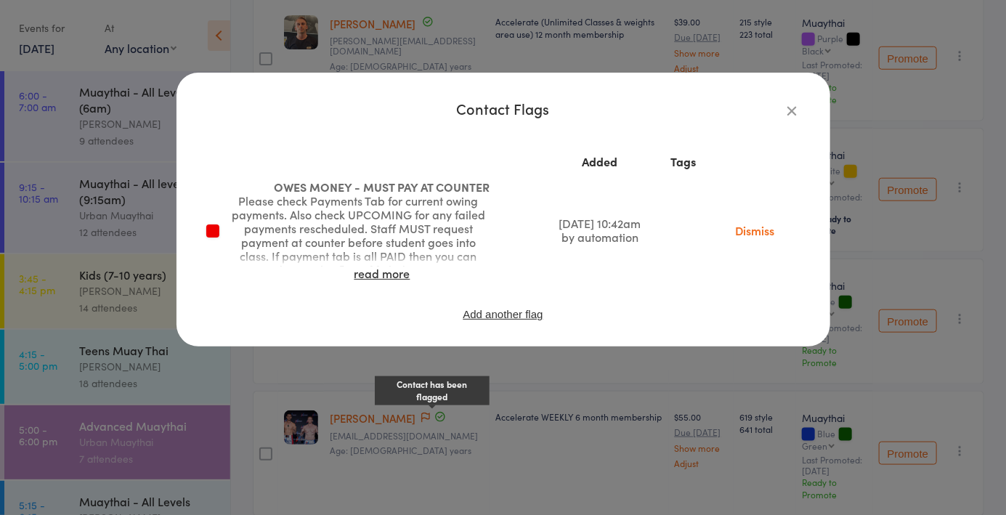
click at [792, 118] on button "button" at bounding box center [792, 110] width 17 height 17
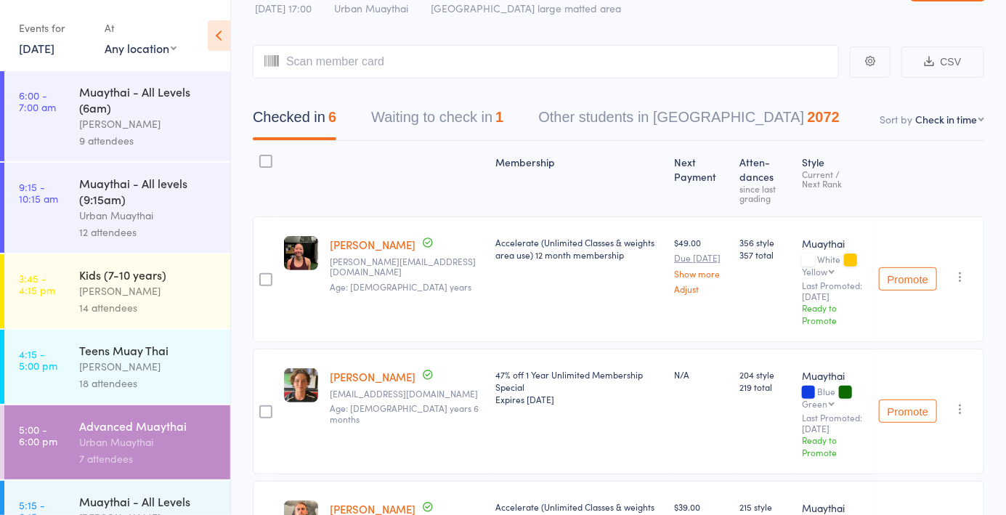
scroll to position [0, 0]
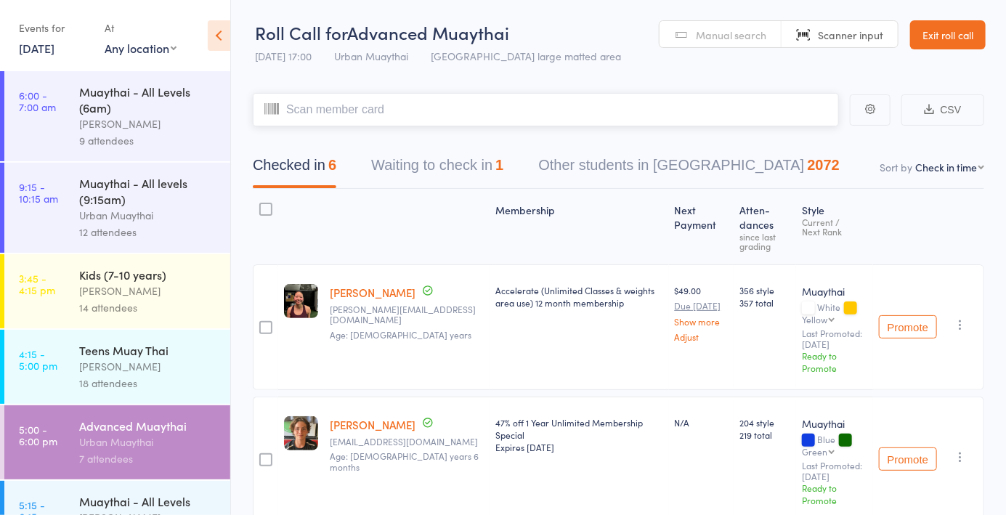
click at [425, 106] on input "search" at bounding box center [546, 109] width 586 height 33
type input "[PERSON_NAME]"
type input "B"
click at [748, 39] on span "Manual search" at bounding box center [731, 35] width 70 height 15
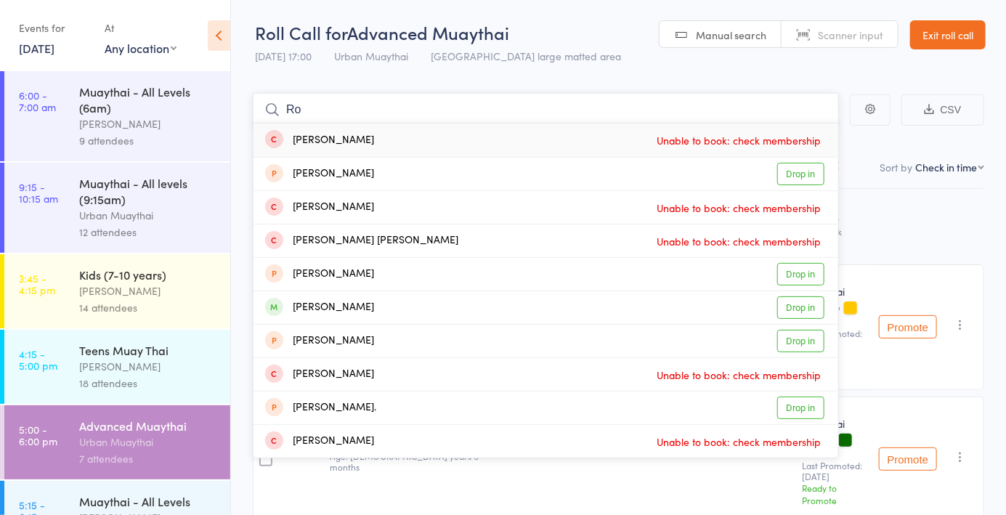
type input "R"
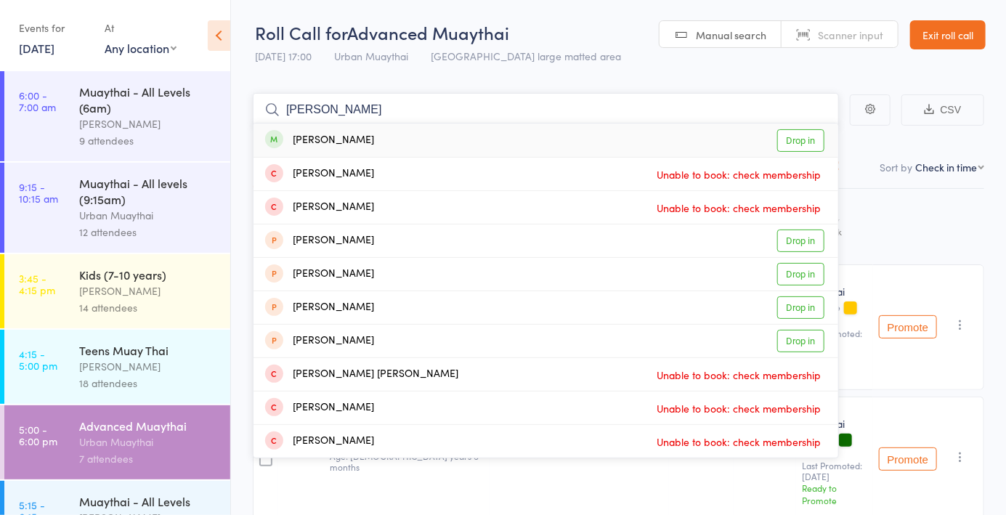
type input "[PERSON_NAME]"
click at [809, 145] on link "Drop in" at bounding box center [800, 140] width 47 height 23
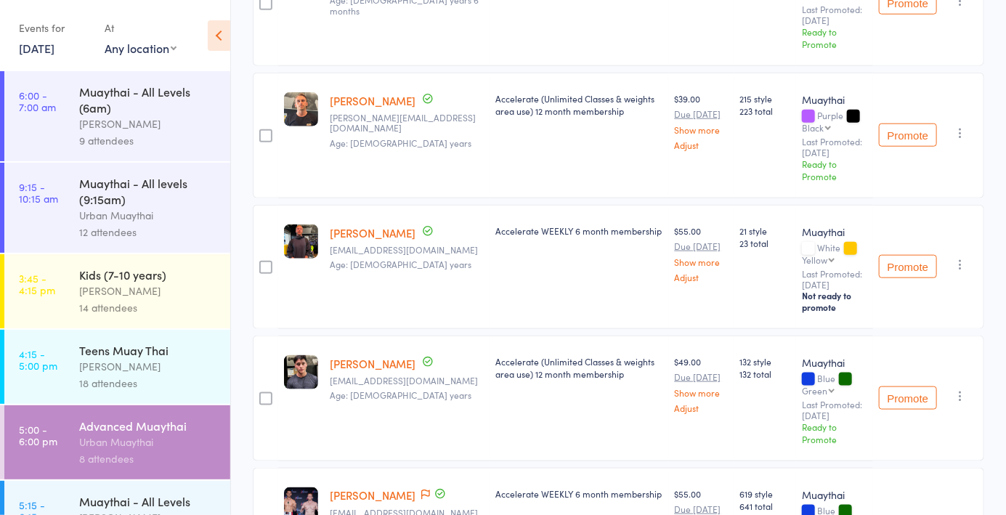
scroll to position [652, 0]
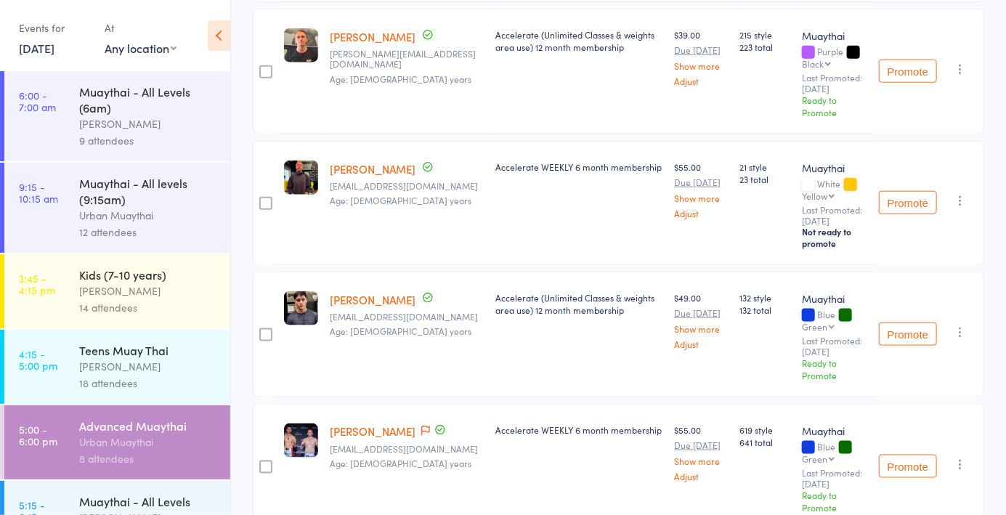
type input "6146"
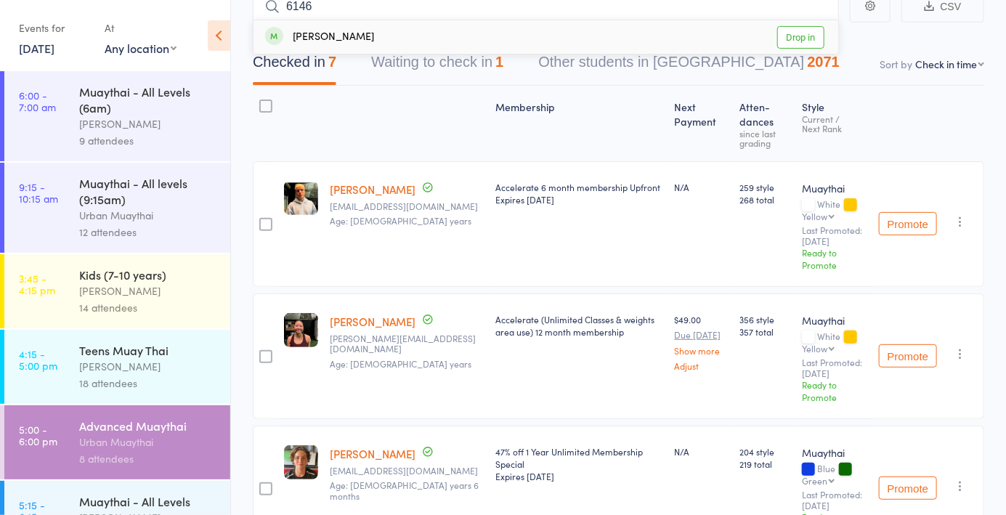
click at [802, 41] on link "Drop in" at bounding box center [800, 37] width 47 height 23
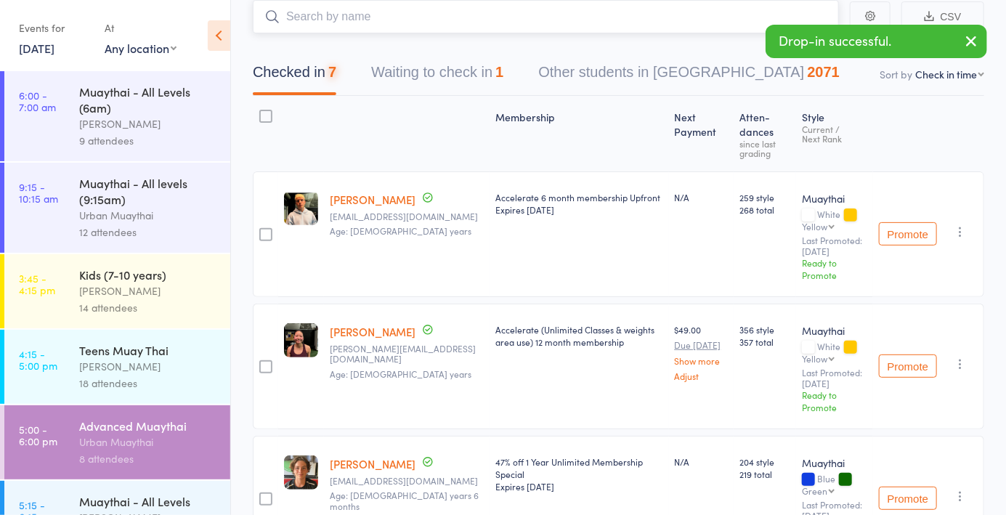
scroll to position [0, 0]
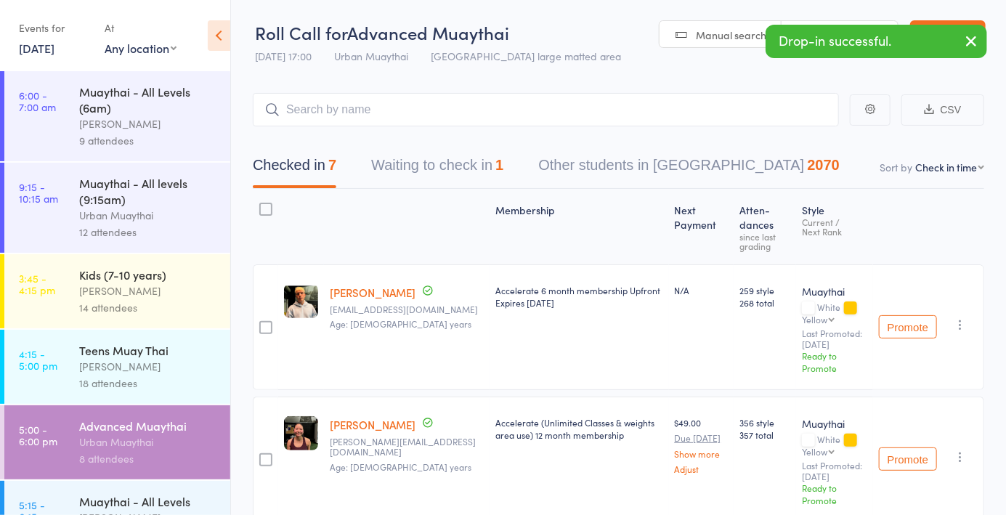
click at [716, 30] on span "Manual search" at bounding box center [731, 35] width 70 height 15
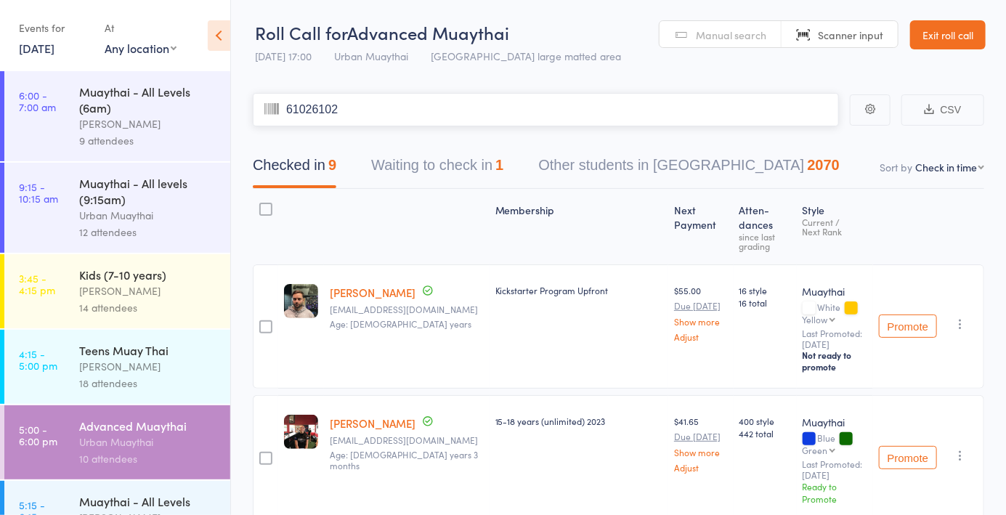
type input "61026102"
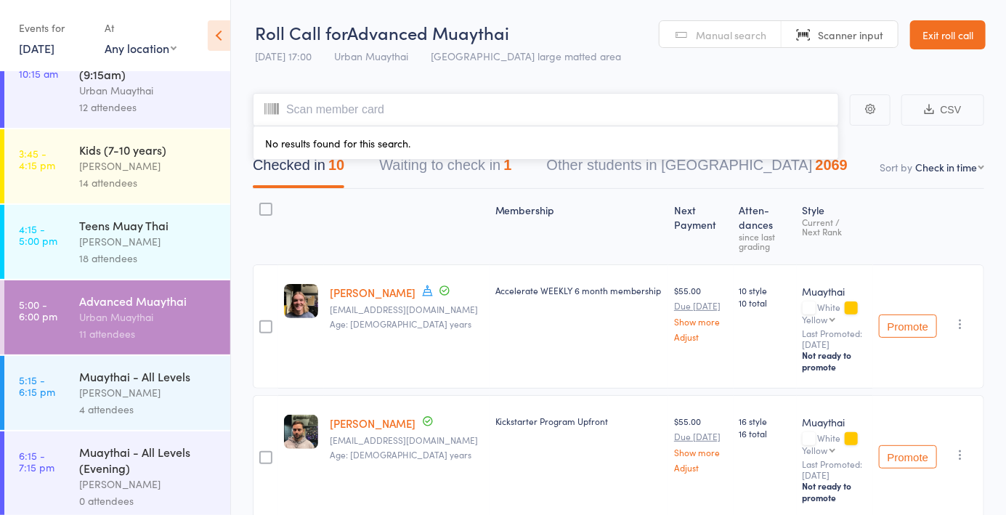
scroll to position [212, 0]
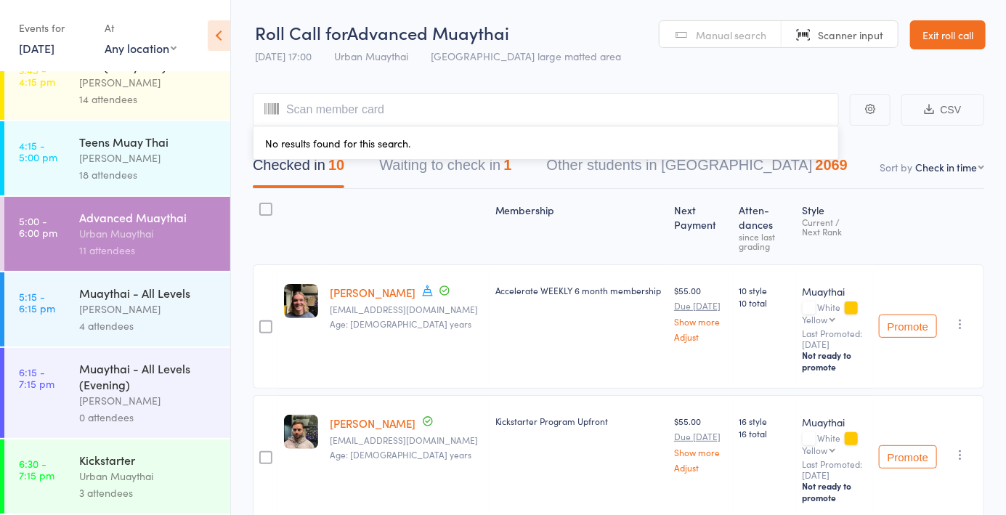
click at [173, 370] on div "Muaythai - All Levels (Evening)" at bounding box center [148, 376] width 139 height 32
